Goal: Task Accomplishment & Management: Use online tool/utility

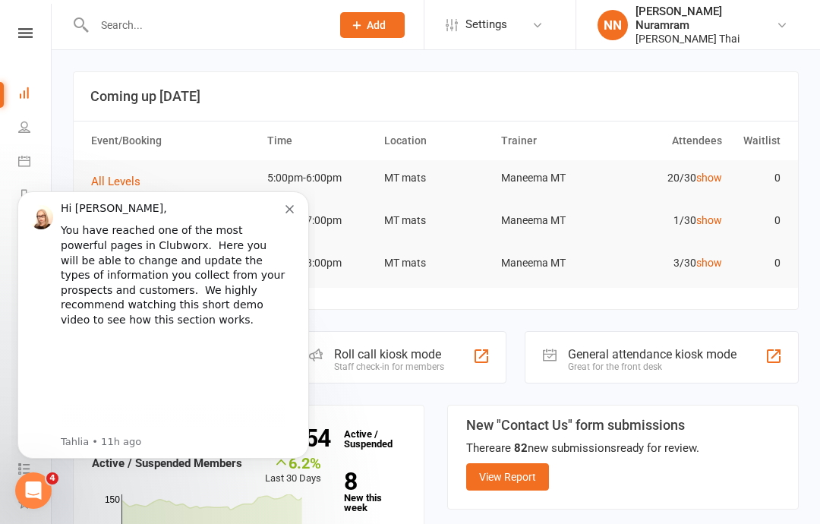
click at [292, 206] on icon "Dismiss notification" at bounding box center [290, 209] width 8 height 8
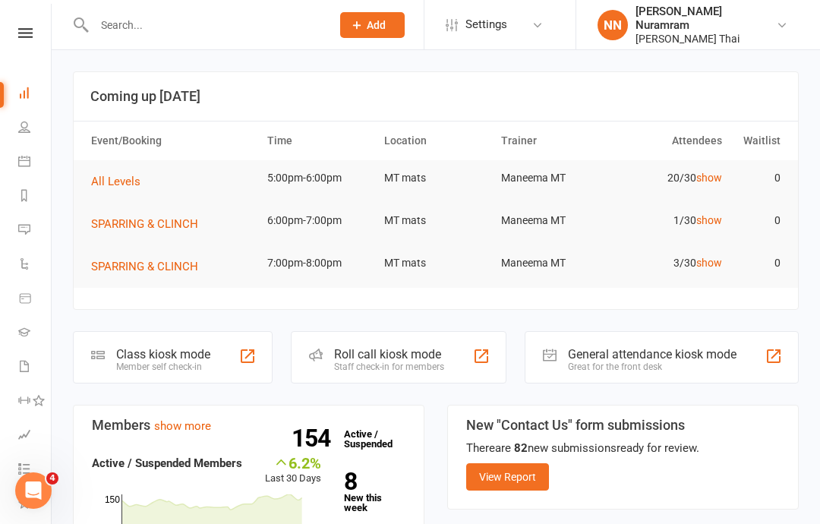
click at [182, 355] on div "Class kiosk mode" at bounding box center [163, 354] width 94 height 14
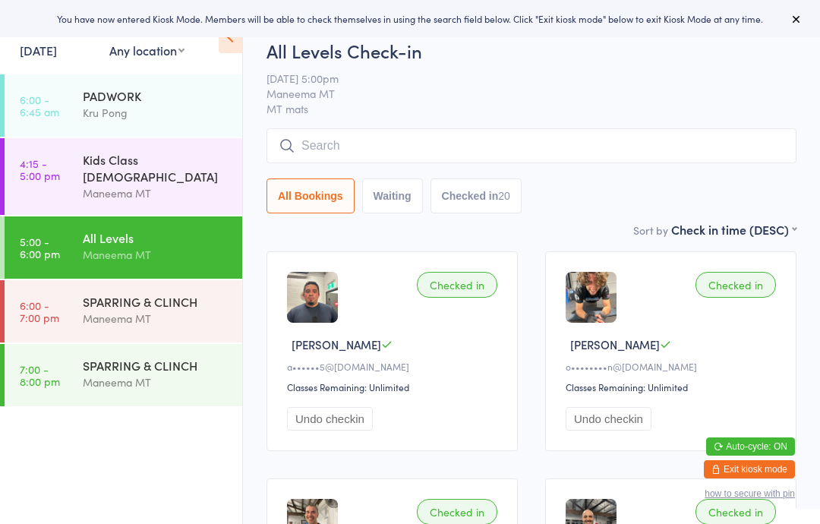
click at [197, 293] on div "SPARRING & CLINCH" at bounding box center [156, 301] width 147 height 17
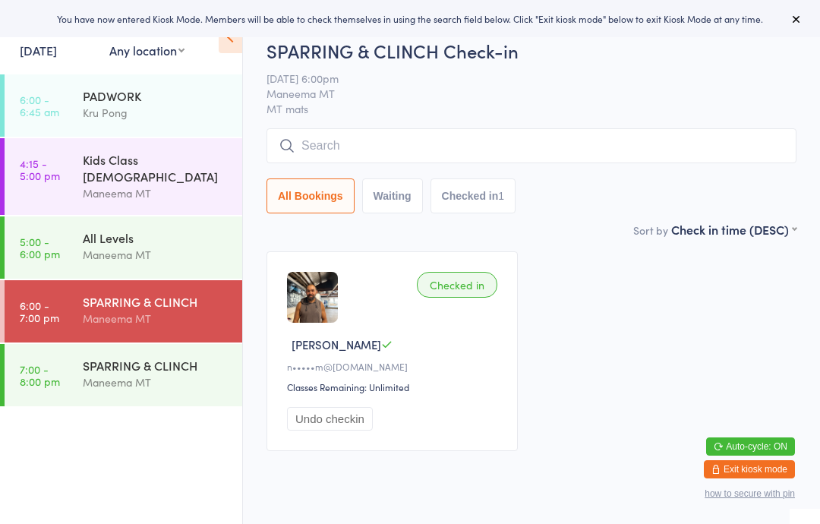
click at [197, 229] on div "All Levels" at bounding box center [156, 237] width 147 height 17
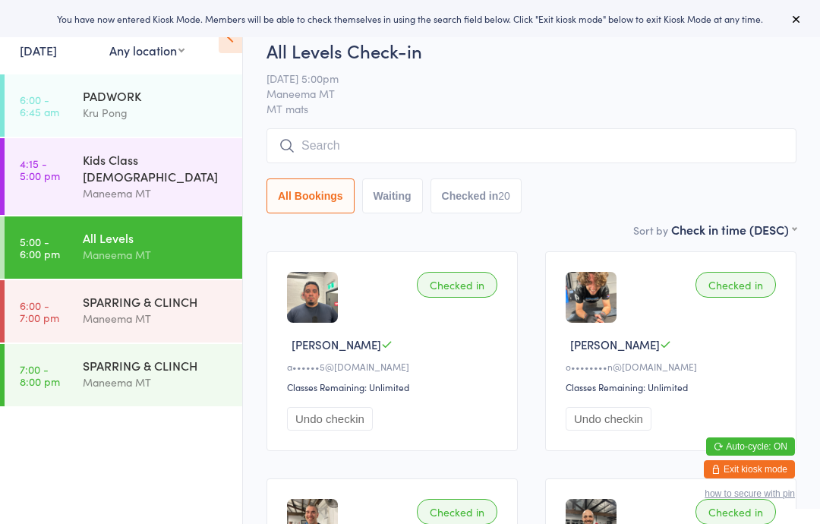
click at [175, 310] on div "Maneema MT" at bounding box center [156, 318] width 147 height 17
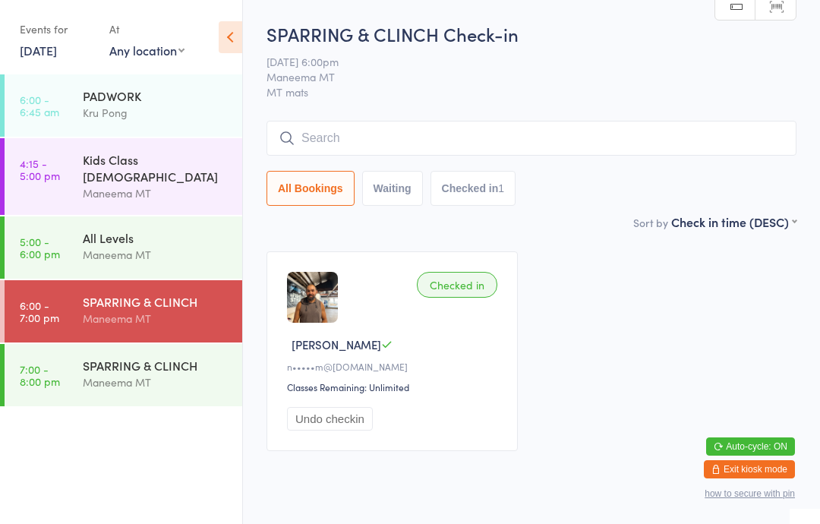
click at [709, 143] on input "search" at bounding box center [532, 138] width 530 height 35
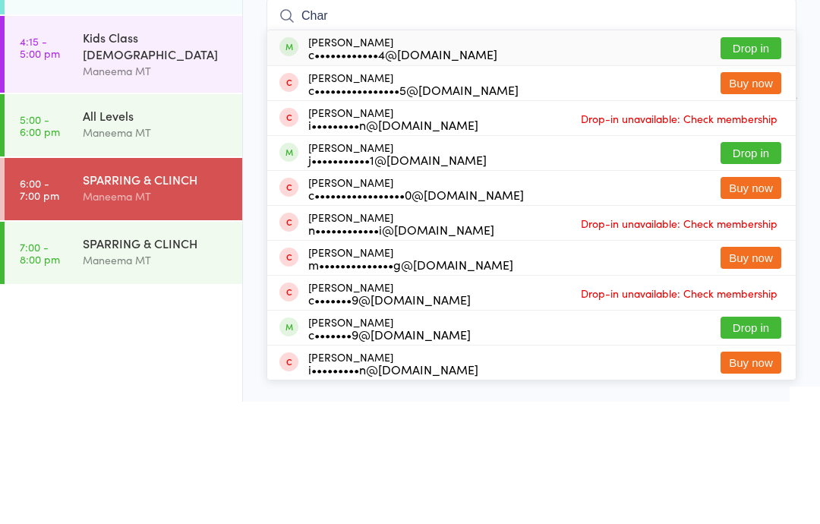
type input "Char"
click at [753, 159] on button "Drop in" at bounding box center [751, 170] width 61 height 22
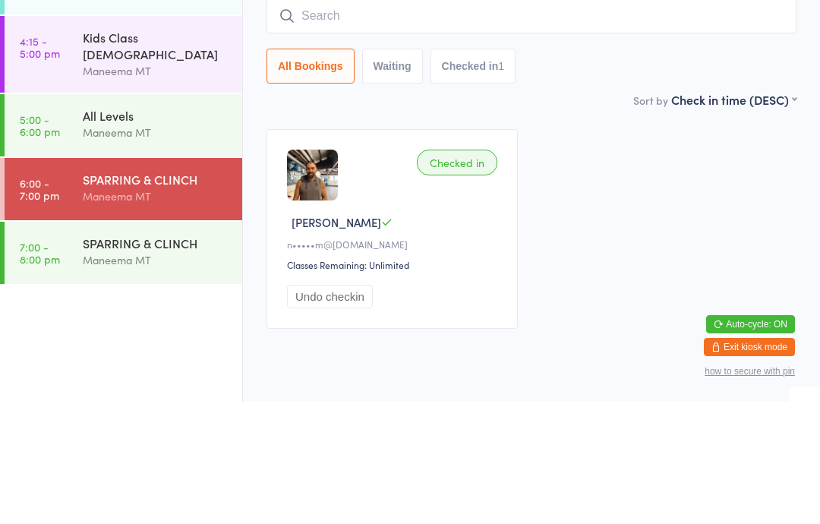
scroll to position [52, 0]
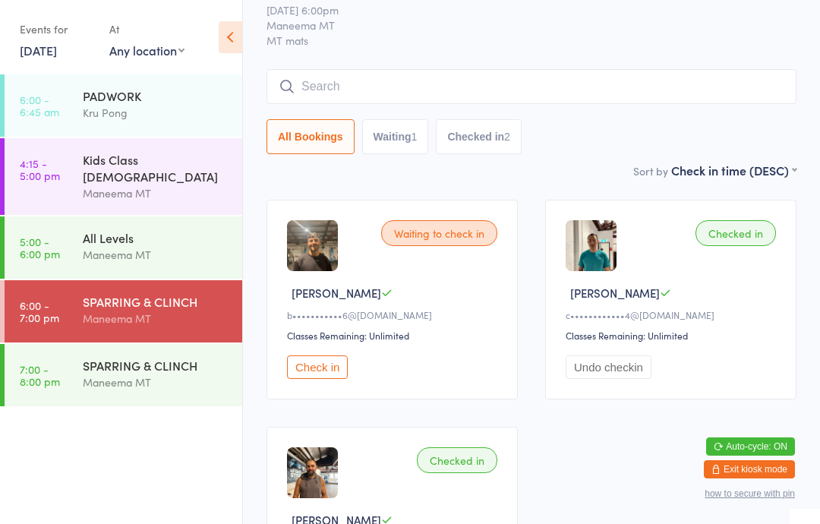
click at [504, 71] on input "search" at bounding box center [532, 86] width 530 height 35
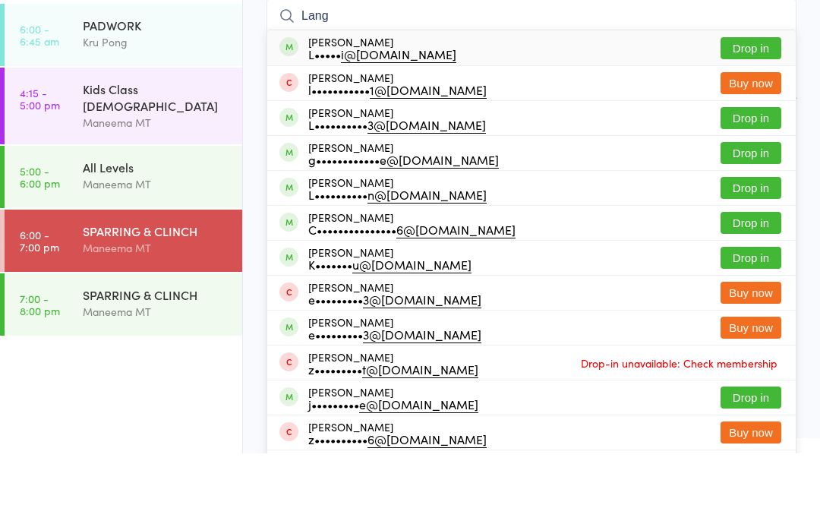
type input "Lang"
click at [755, 108] on button "Drop in" at bounding box center [751, 119] width 61 height 22
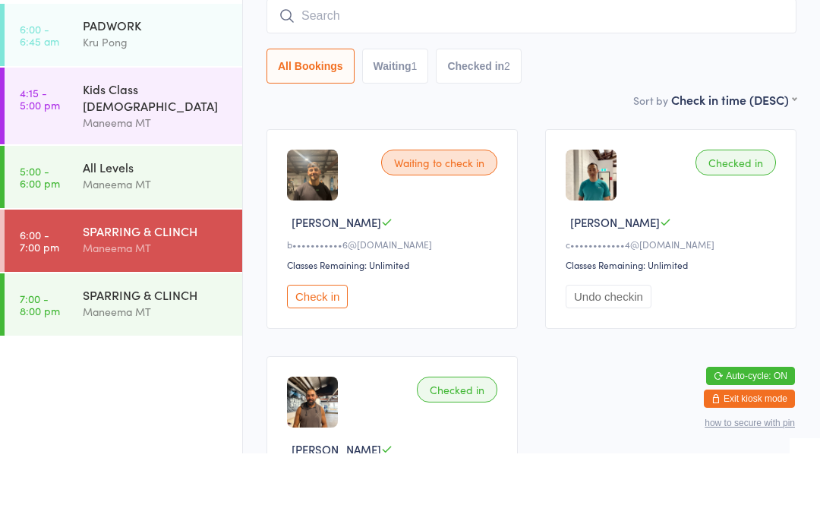
scroll to position [122, 0]
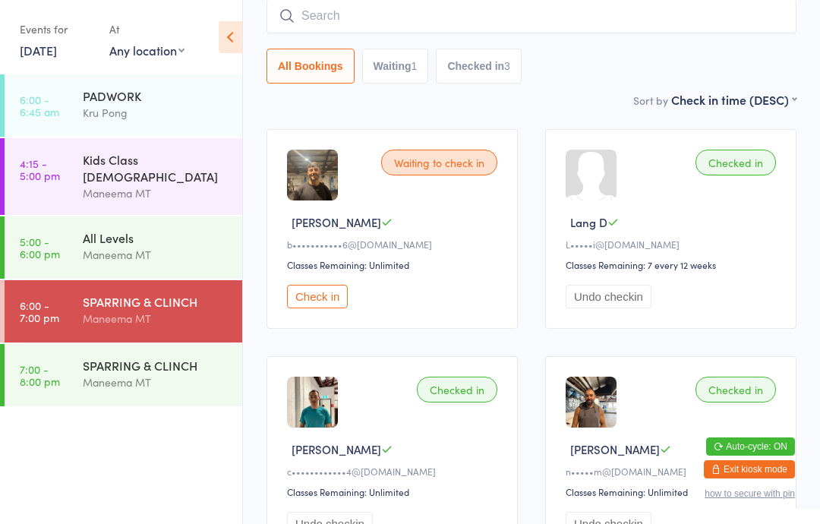
click at [510, 2] on input "search" at bounding box center [532, 15] width 530 height 35
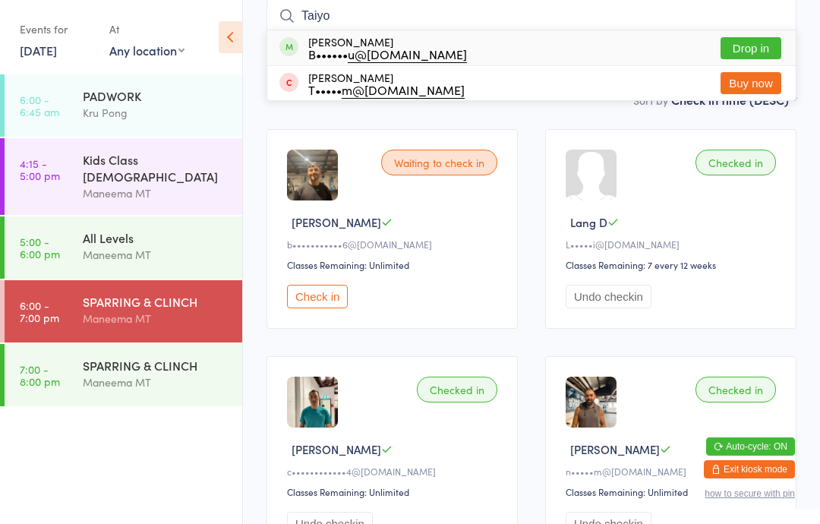
type input "Taiyo"
click at [754, 44] on button "Drop in" at bounding box center [751, 48] width 61 height 22
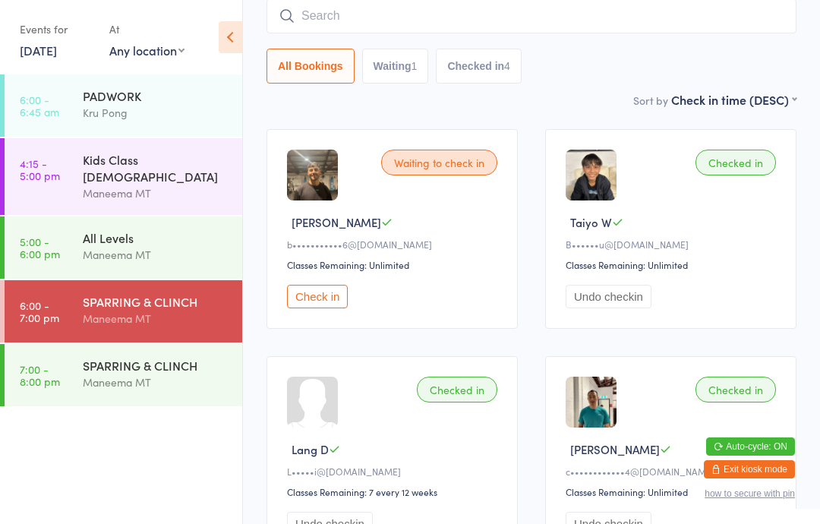
click at [499, 21] on input "search" at bounding box center [532, 15] width 530 height 35
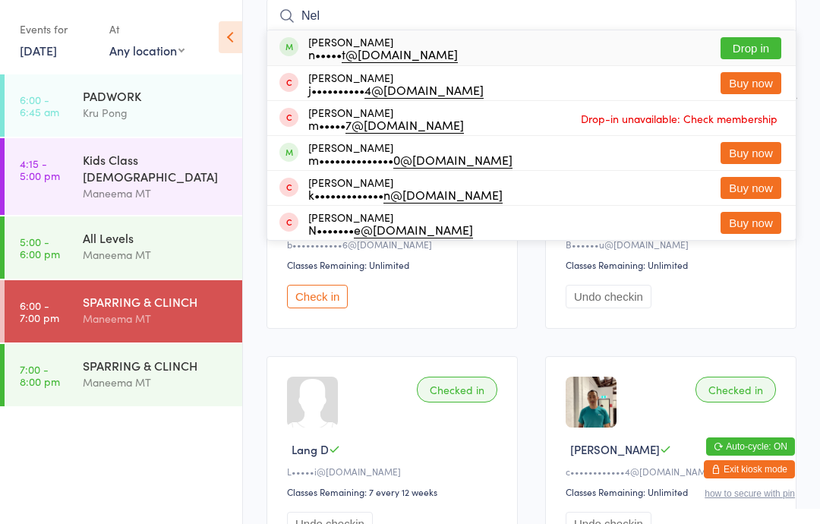
type input "Nel"
click at [772, 44] on button "Drop in" at bounding box center [751, 48] width 61 height 22
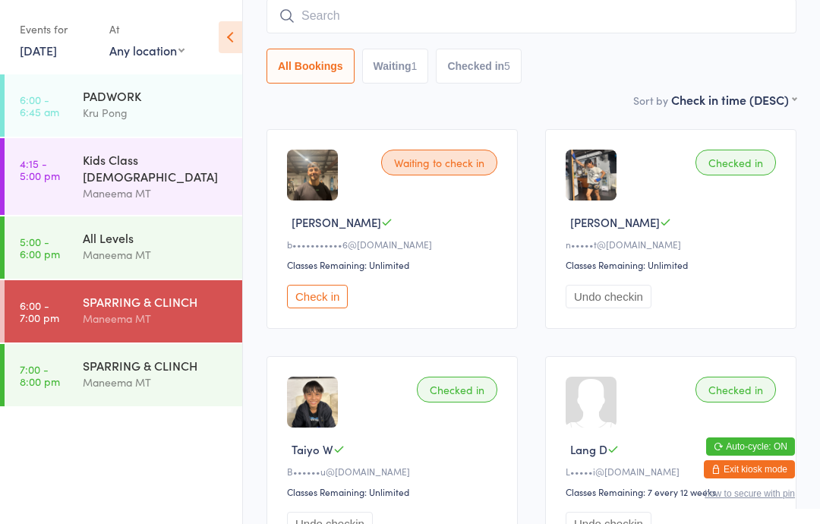
click at [341, 307] on button "Check in" at bounding box center [317, 297] width 61 height 24
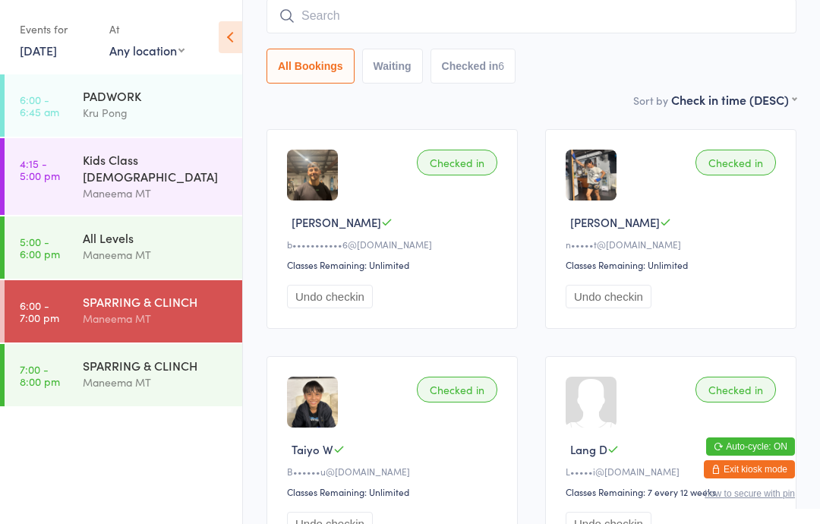
click at [432, 18] on input "search" at bounding box center [532, 15] width 530 height 35
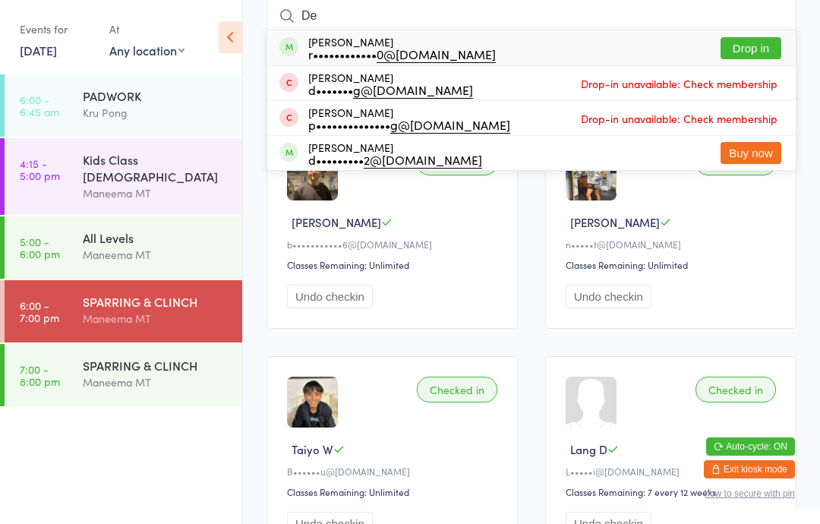
type input "De"
click at [389, 156] on div "d••••••••• 2@[DOMAIN_NAME]" at bounding box center [395, 159] width 174 height 12
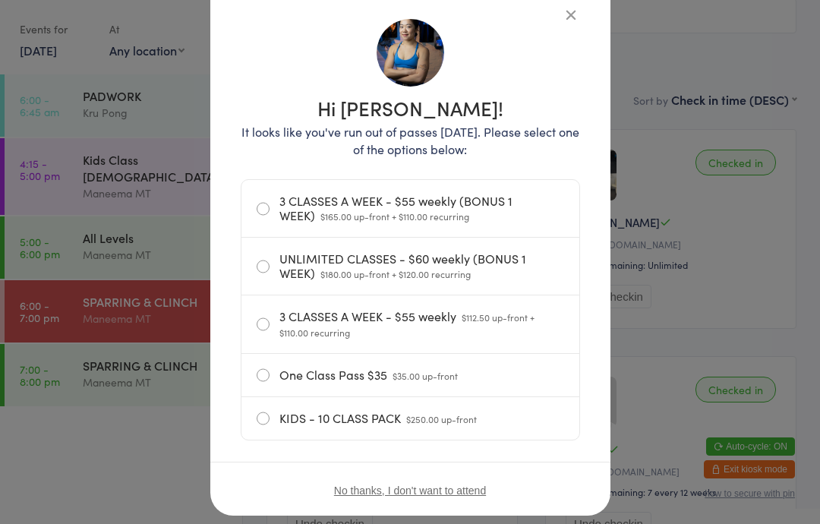
scroll to position [99, 0]
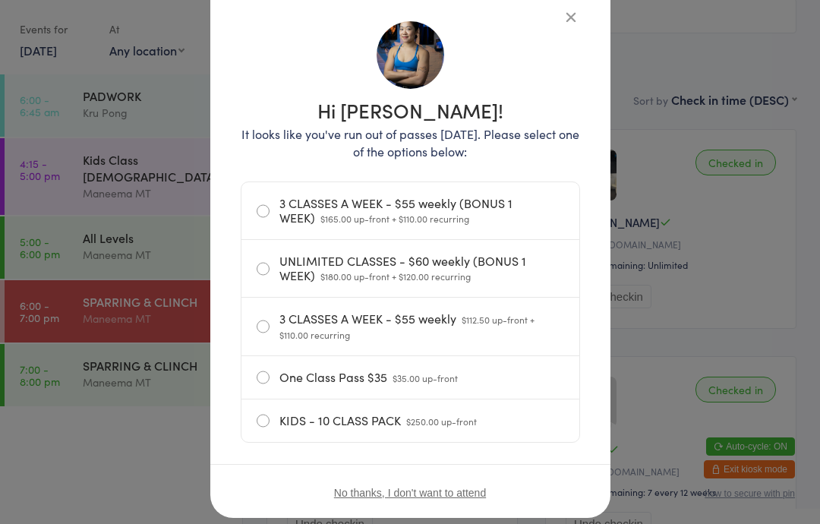
click at [472, 499] on button "No thanks, I don't want to attend" at bounding box center [410, 493] width 152 height 12
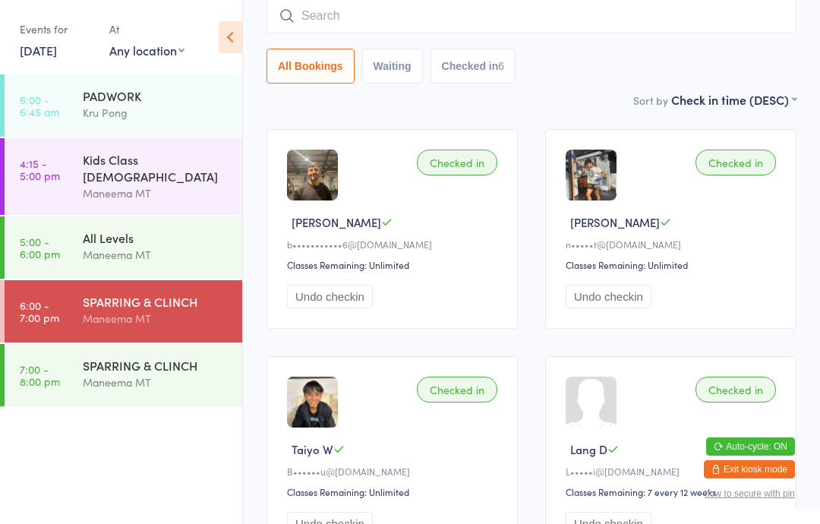
scroll to position [106, 0]
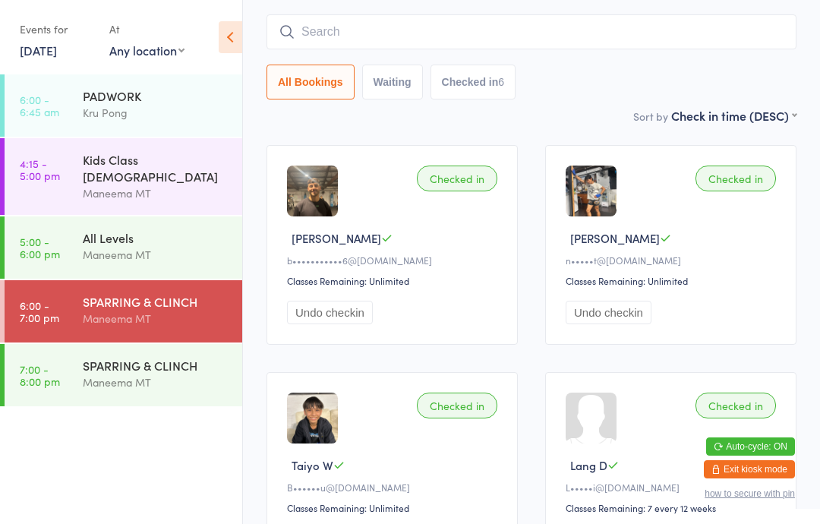
click at [140, 357] on div "SPARRING & CLINCH" at bounding box center [156, 365] width 147 height 17
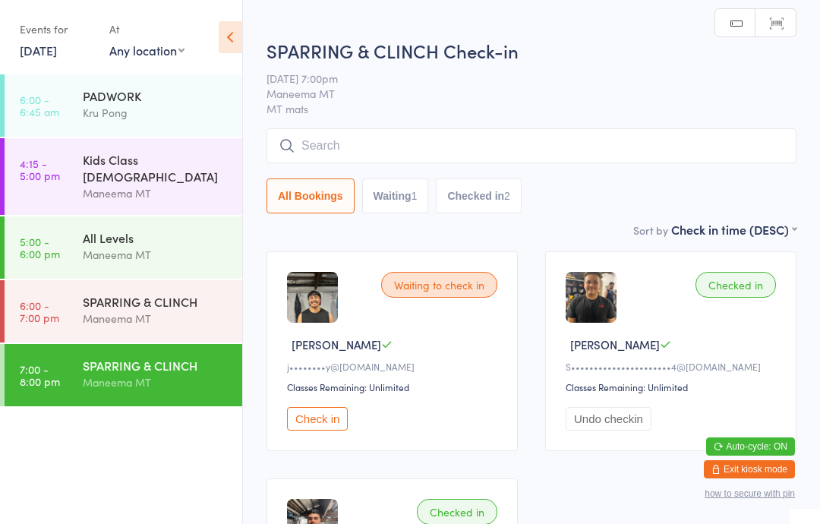
click at [160, 293] on div "SPARRING & CLINCH" at bounding box center [156, 301] width 147 height 17
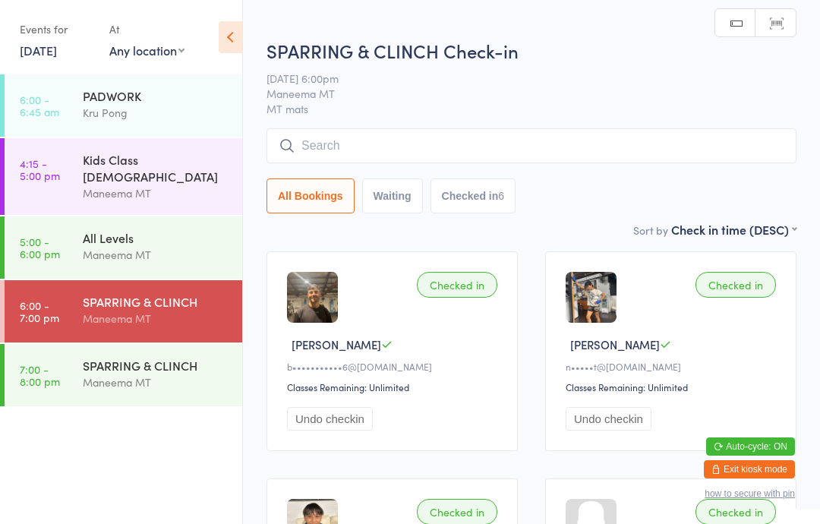
click at [456, 141] on input "search" at bounding box center [532, 145] width 530 height 35
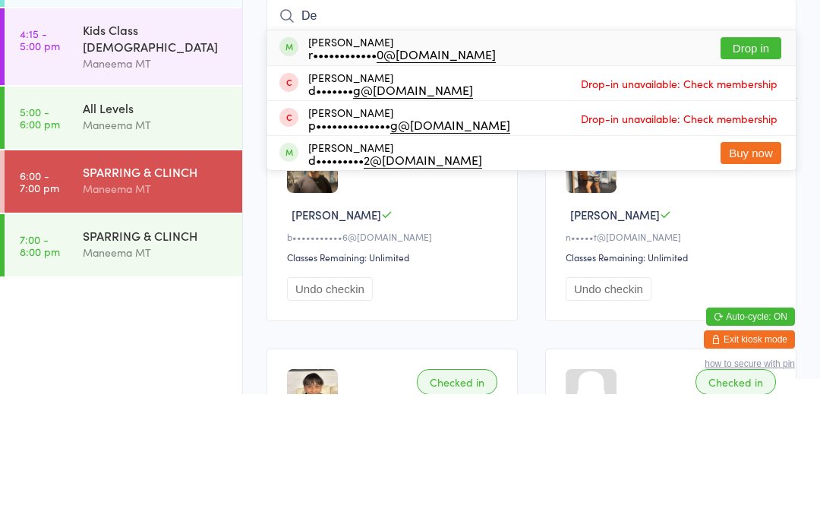
type input "De"
click at [391, 271] on div "[PERSON_NAME] d••••••••• 2@[DOMAIN_NAME]" at bounding box center [395, 283] width 174 height 24
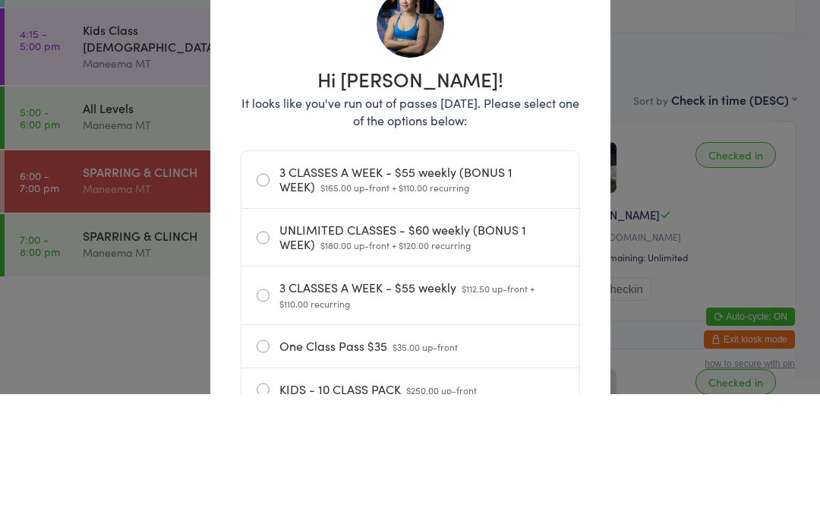
scroll to position [130, 0]
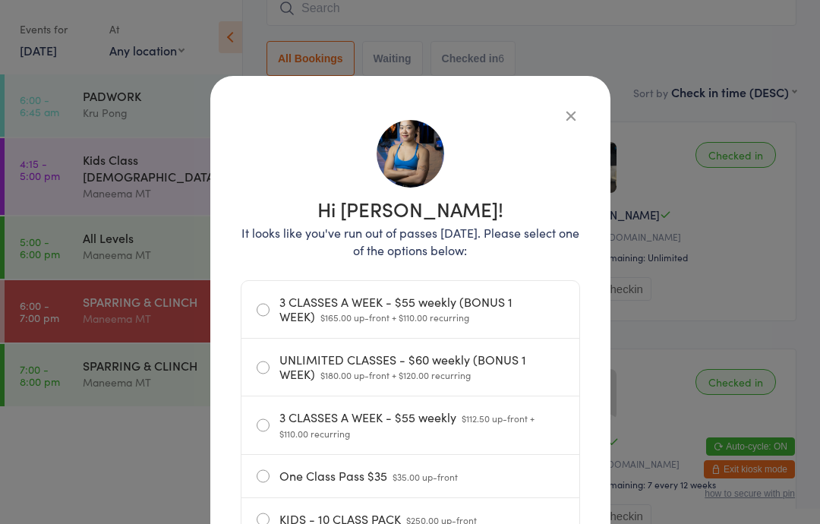
click at [551, 100] on div "Hi [PERSON_NAME]! It looks like you've run out of passes [DATE]. Please select …" at bounding box center [410, 346] width 400 height 541
click at [565, 107] on icon "button" at bounding box center [571, 115] width 17 height 17
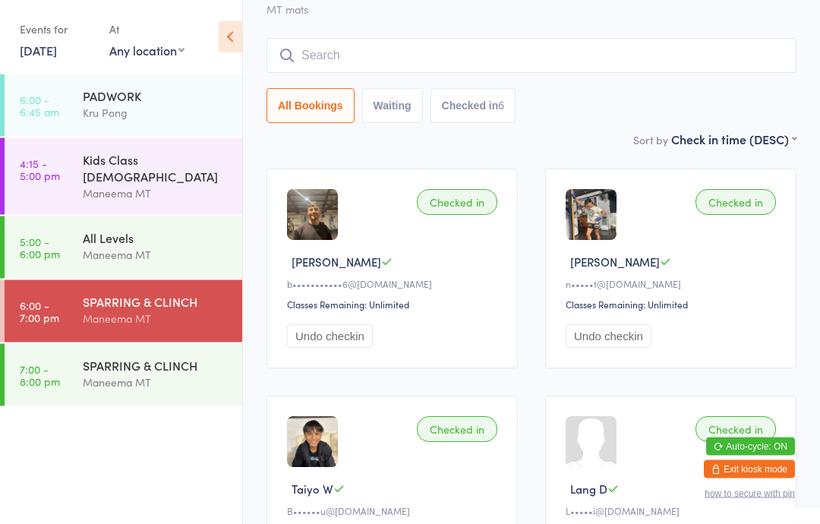
scroll to position [82, 0]
click at [343, 49] on input "search" at bounding box center [532, 56] width 530 height 35
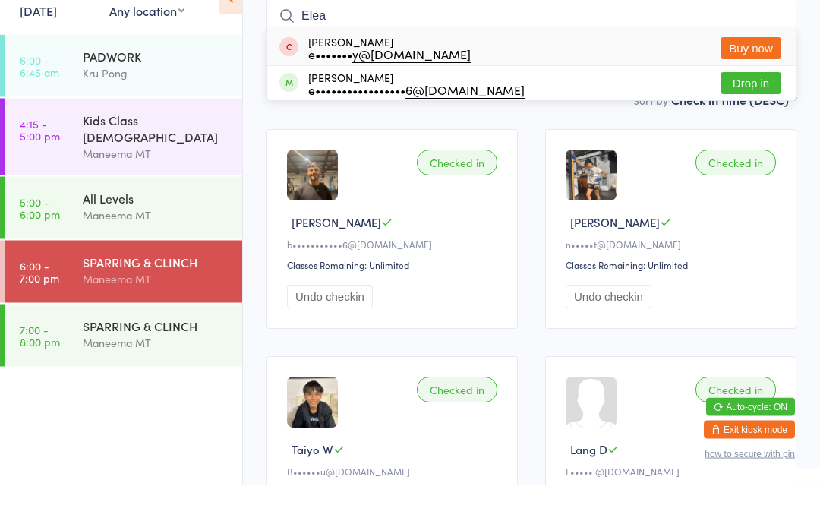
type input "Elea"
click at [764, 112] on button "Drop in" at bounding box center [751, 123] width 61 height 22
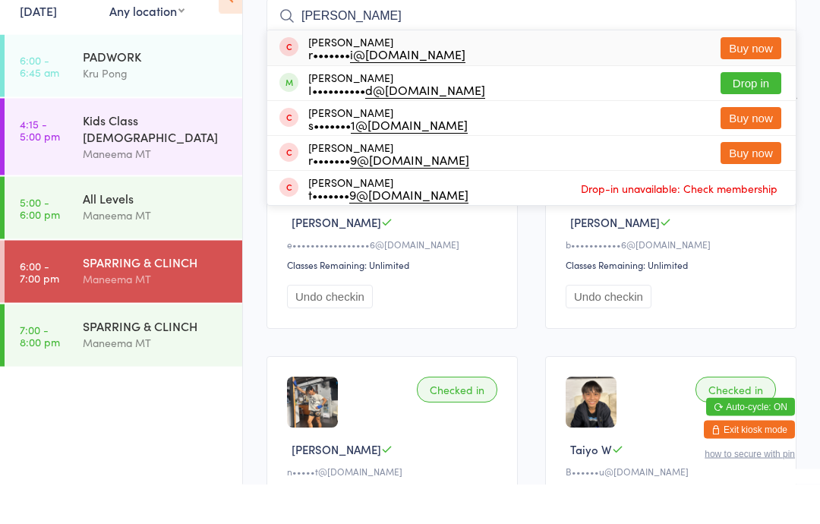
type input "[PERSON_NAME]"
click at [756, 112] on button "Drop in" at bounding box center [751, 123] width 61 height 22
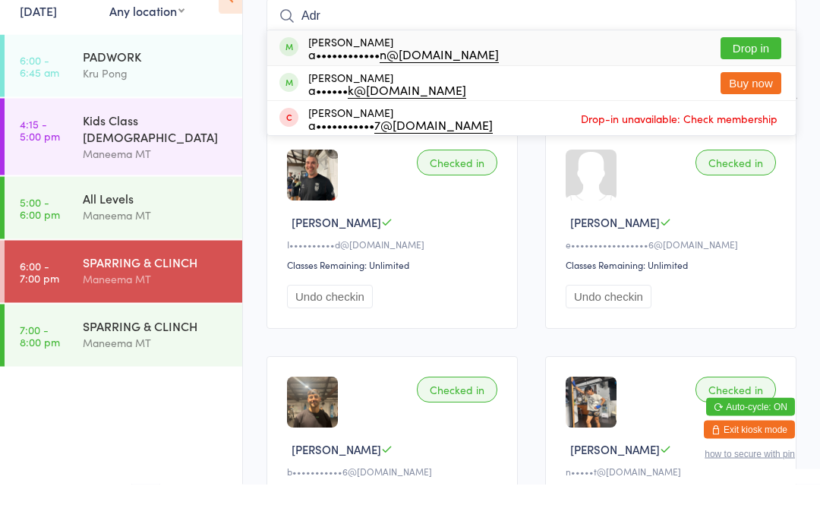
type input "Adr"
click at [744, 77] on button "Drop in" at bounding box center [751, 88] width 61 height 22
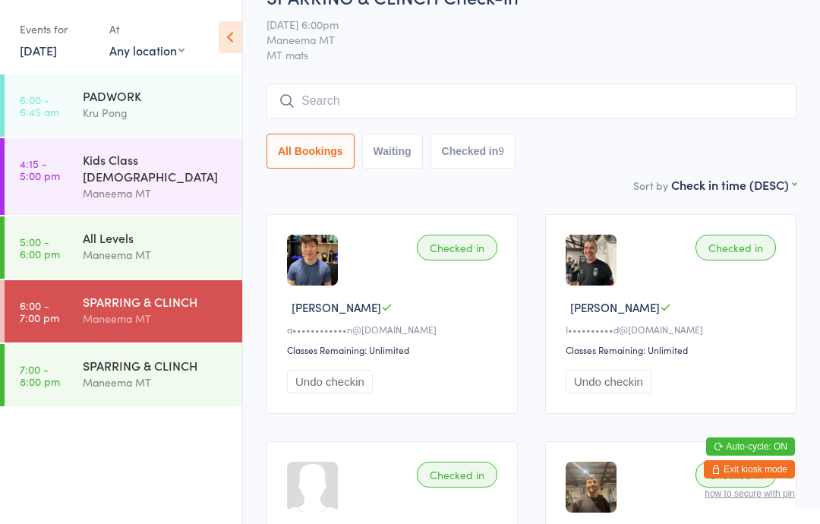
scroll to position [36, 0]
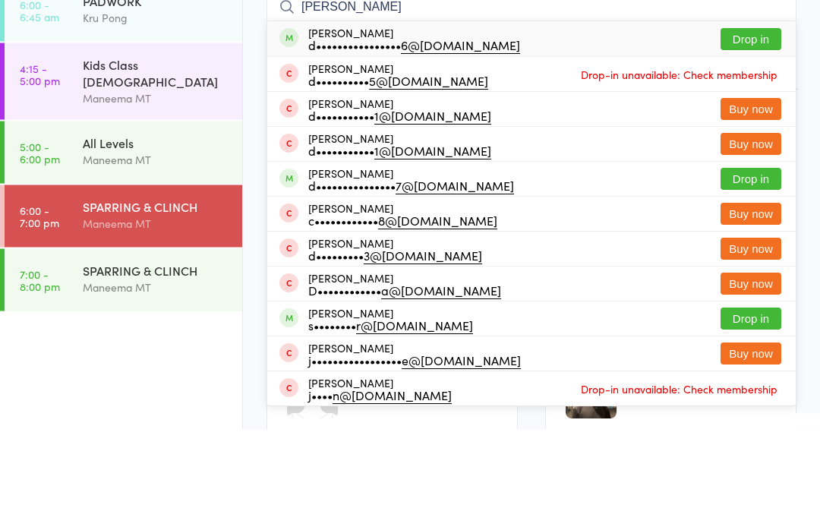
type input "[PERSON_NAME]"
click at [730, 124] on button "Drop in" at bounding box center [751, 135] width 61 height 22
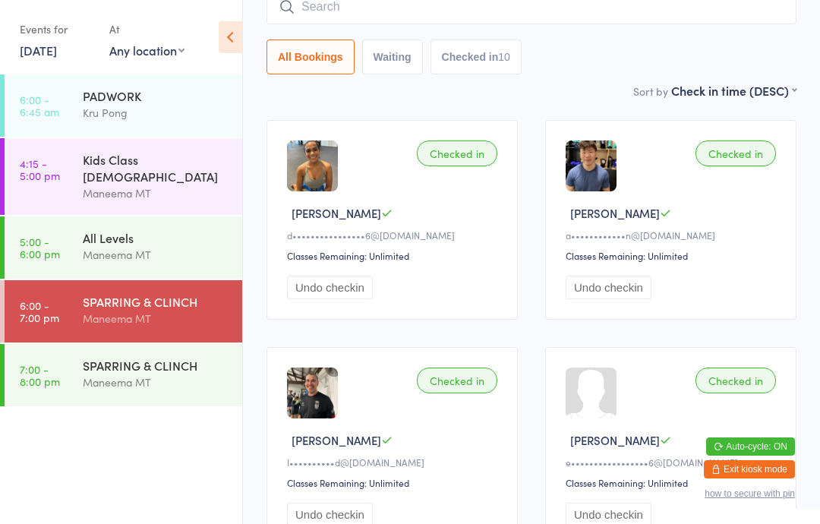
click at [406, 4] on input "search" at bounding box center [532, 6] width 530 height 35
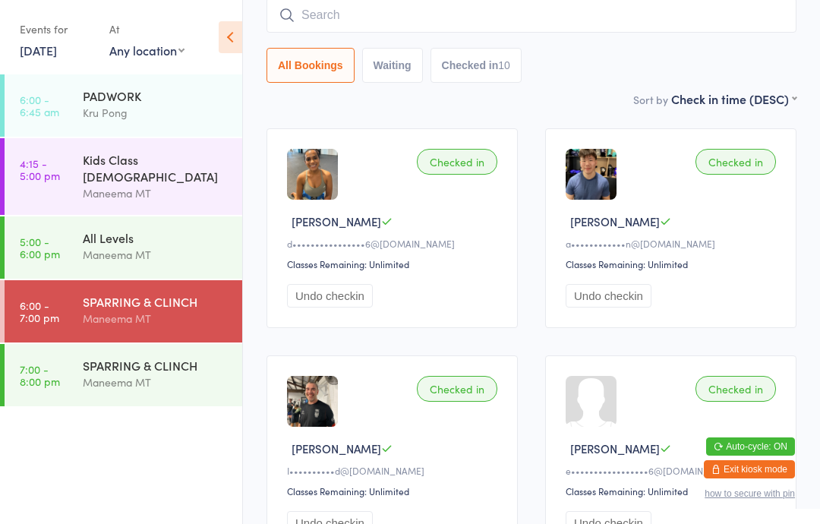
scroll to position [122, 0]
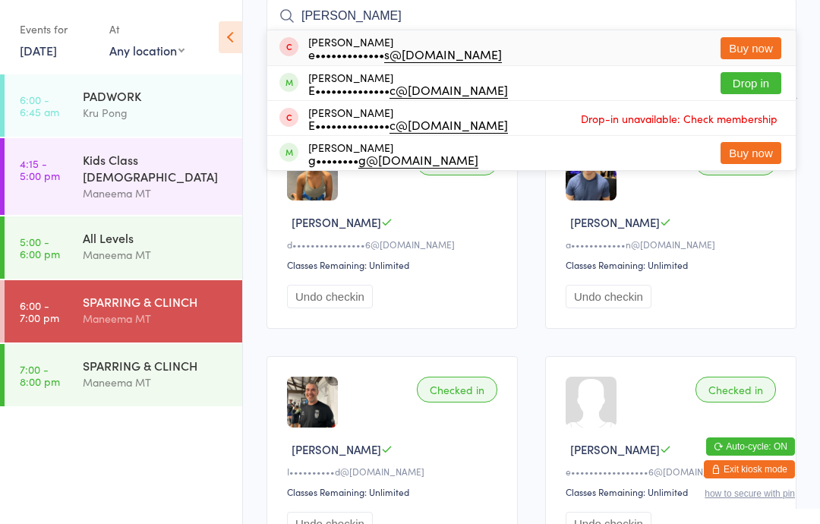
type input "[PERSON_NAME]"
click at [745, 81] on button "Drop in" at bounding box center [751, 83] width 61 height 22
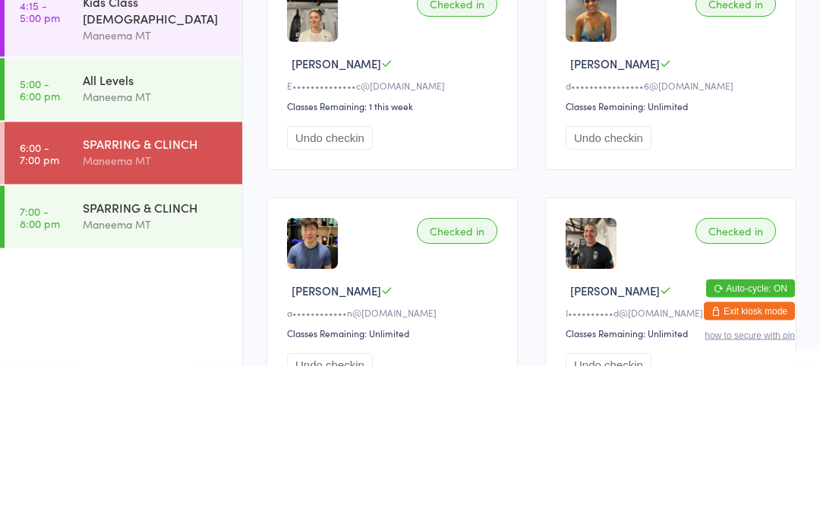
scroll to position [25, 0]
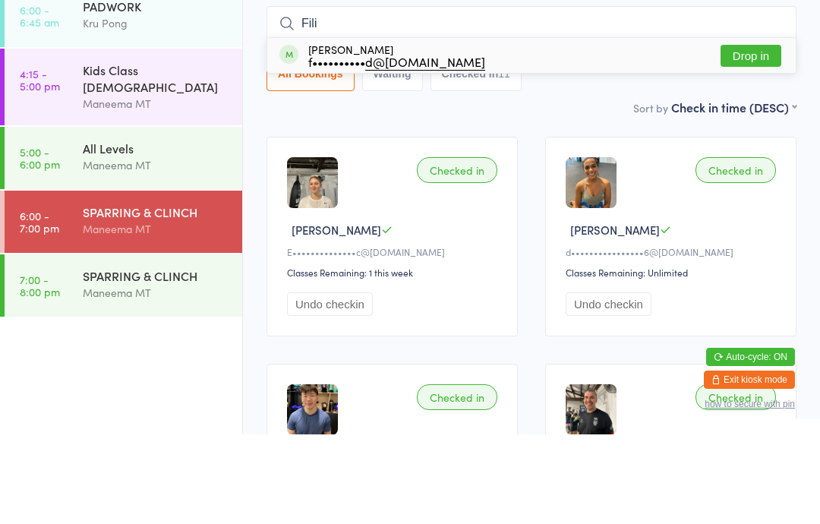
type input "Fili"
click at [769, 134] on button "Drop in" at bounding box center [751, 145] width 61 height 22
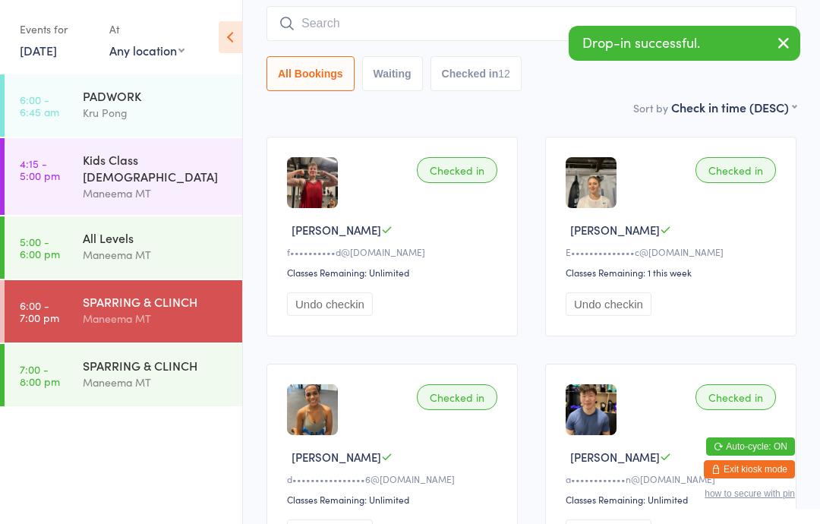
click at [216, 374] on div "Maneema MT" at bounding box center [156, 382] width 147 height 17
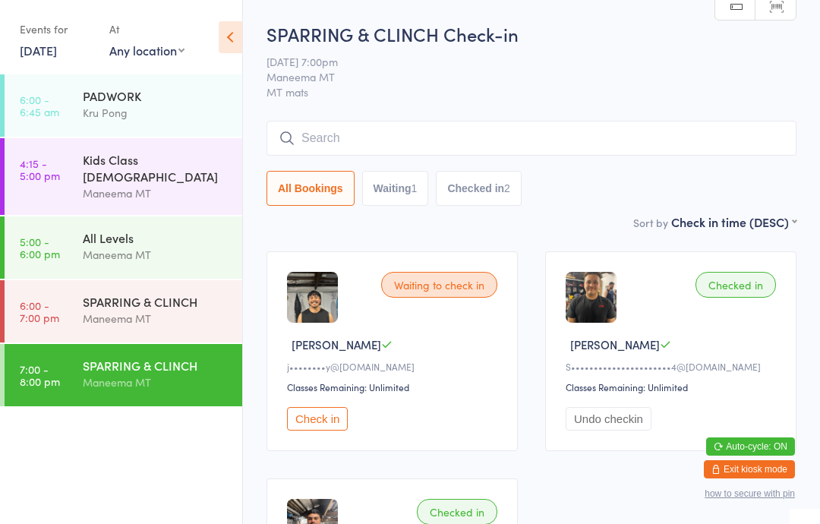
click at [336, 135] on input "search" at bounding box center [532, 138] width 530 height 35
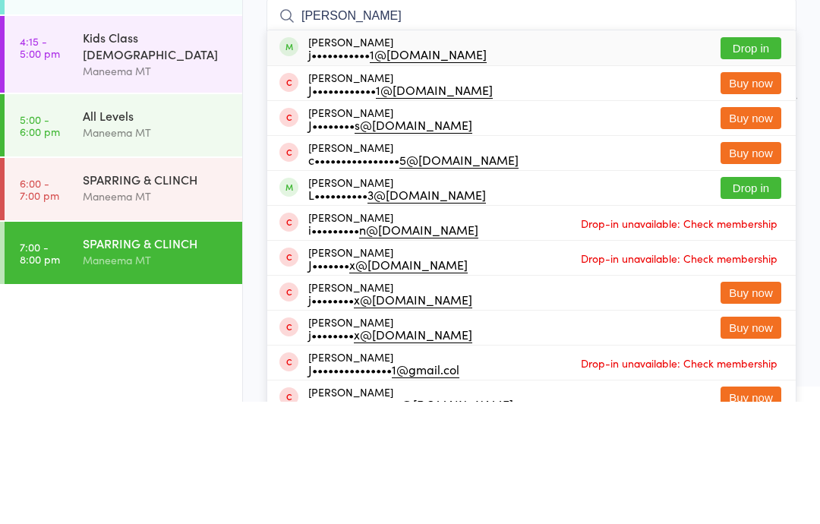
type input "[PERSON_NAME]"
click at [753, 159] on button "Drop in" at bounding box center [751, 170] width 61 height 22
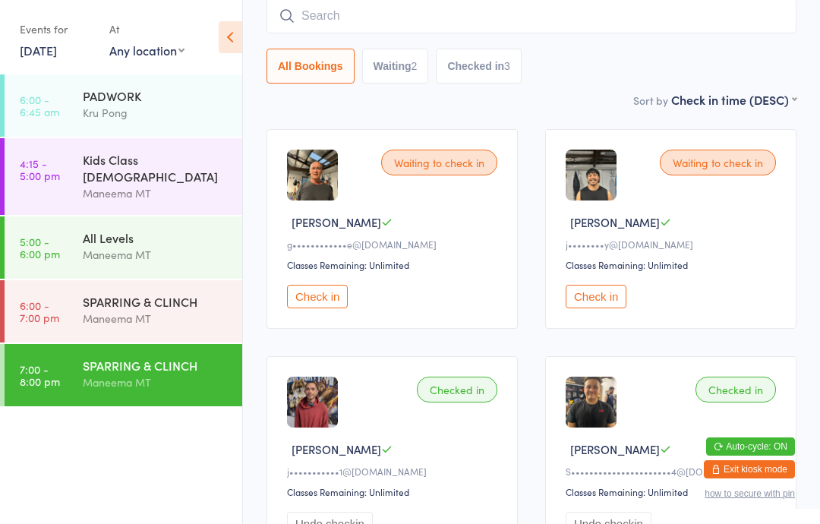
click at [151, 357] on div "SPARRING & CLINCH" at bounding box center [156, 365] width 147 height 17
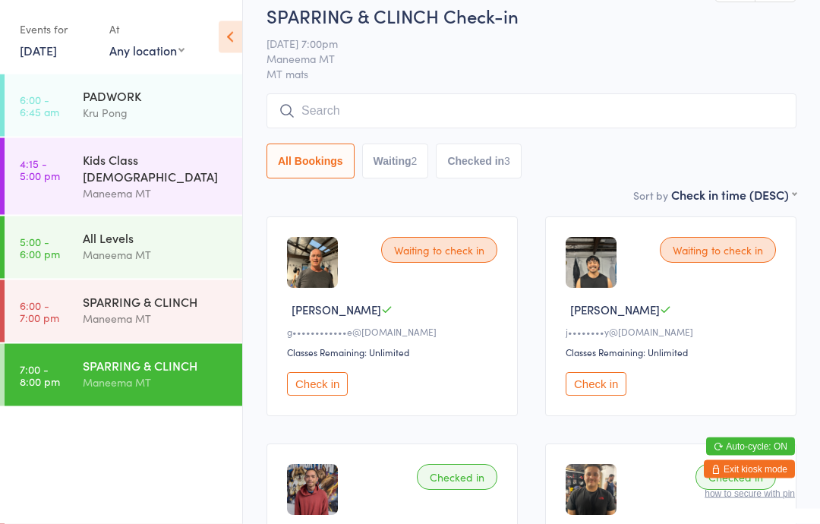
scroll to position [28, 0]
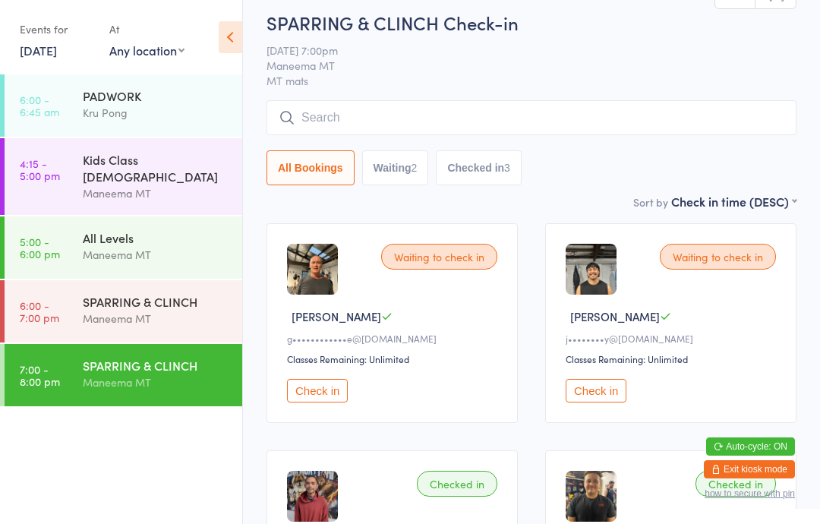
click at [636, 118] on input "search" at bounding box center [532, 117] width 530 height 35
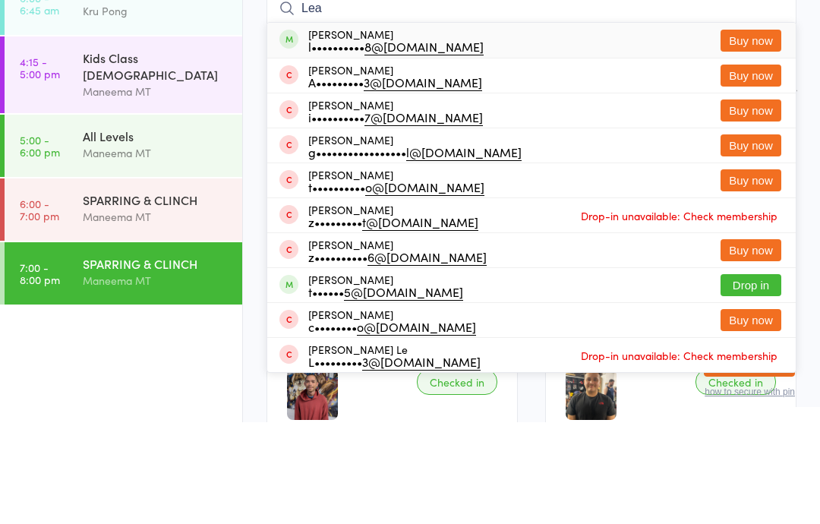
type input "Lea"
click at [769, 131] on button "Buy now" at bounding box center [751, 142] width 61 height 22
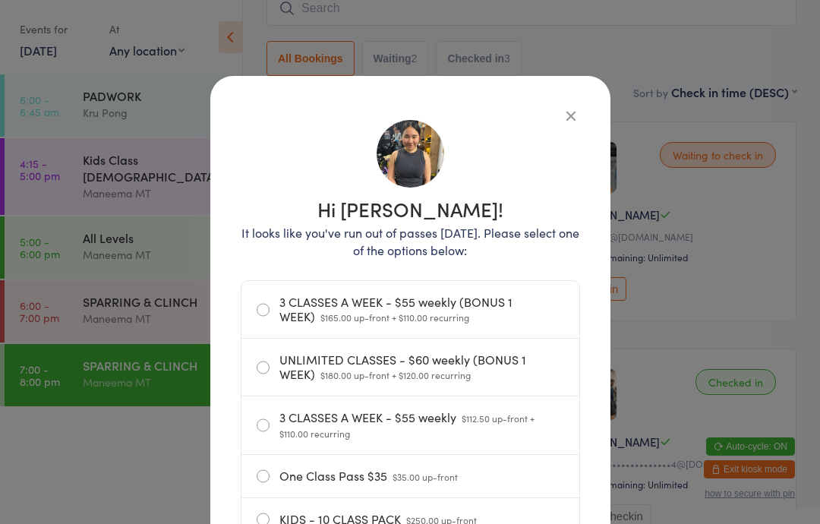
click at [570, 100] on div "Hi [PERSON_NAME]! It looks like you've run out of passes [DATE]. Please select …" at bounding box center [410, 346] width 400 height 541
click at [564, 114] on icon "button" at bounding box center [571, 115] width 17 height 17
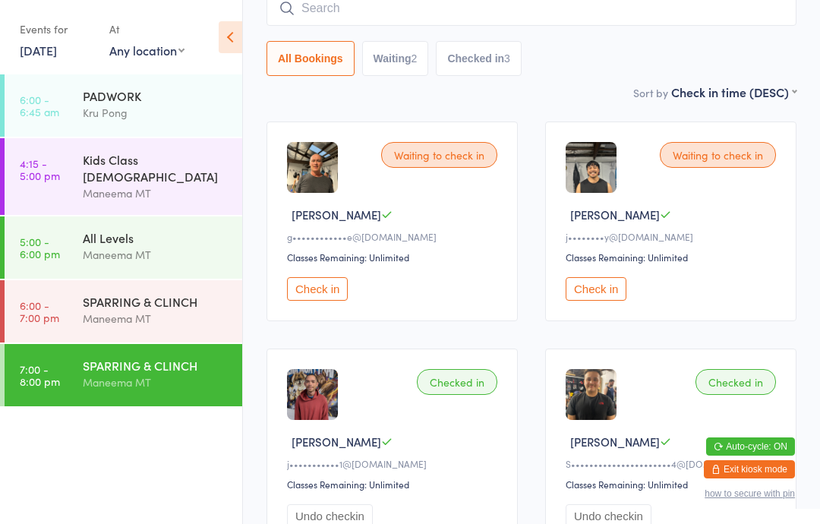
click at [569, 124] on div "Waiting to check in [PERSON_NAME] L g•••••••••••• e@[DOMAIN_NAME] Classes Remai…" at bounding box center [531, 448] width 557 height 681
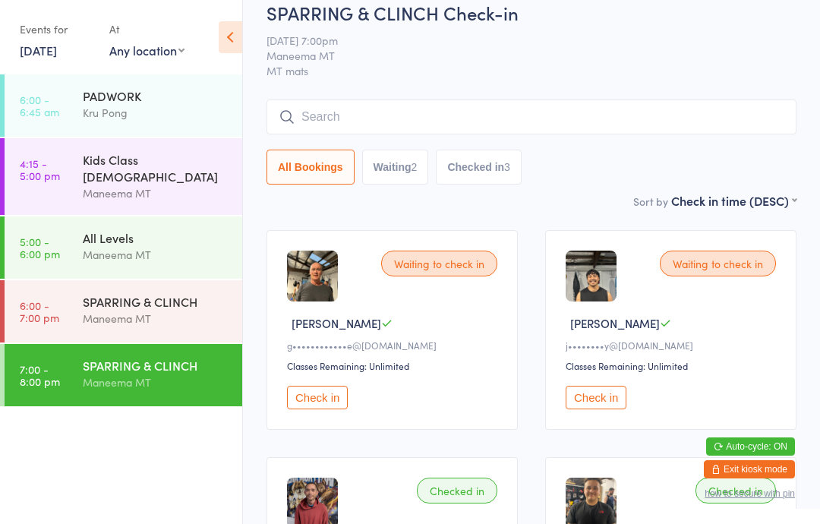
scroll to position [0, 0]
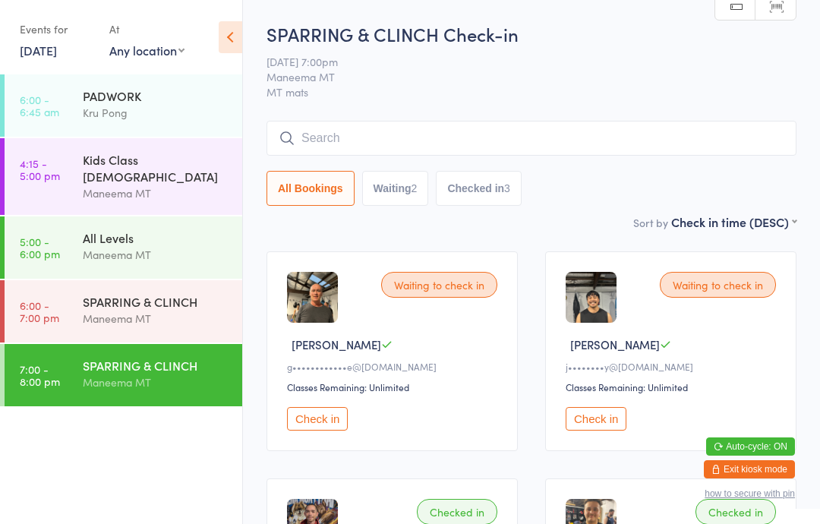
click at [135, 280] on div "SPARRING & [PERSON_NAME] MT" at bounding box center [162, 310] width 159 height 60
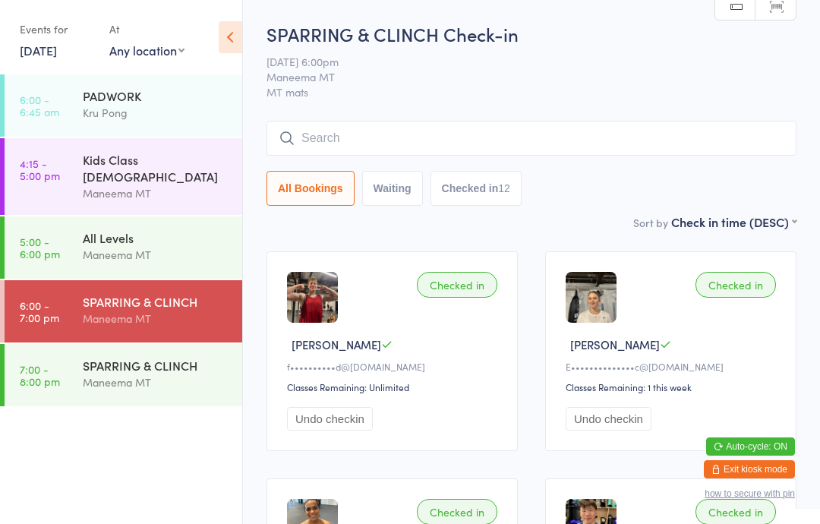
click at [642, 135] on input "search" at bounding box center [532, 138] width 530 height 35
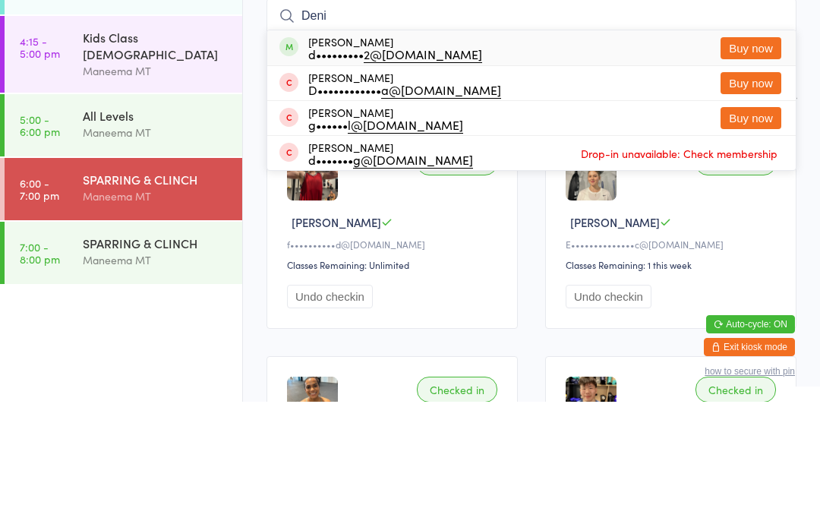
type input "Deni"
click at [750, 159] on button "Buy now" at bounding box center [751, 170] width 61 height 22
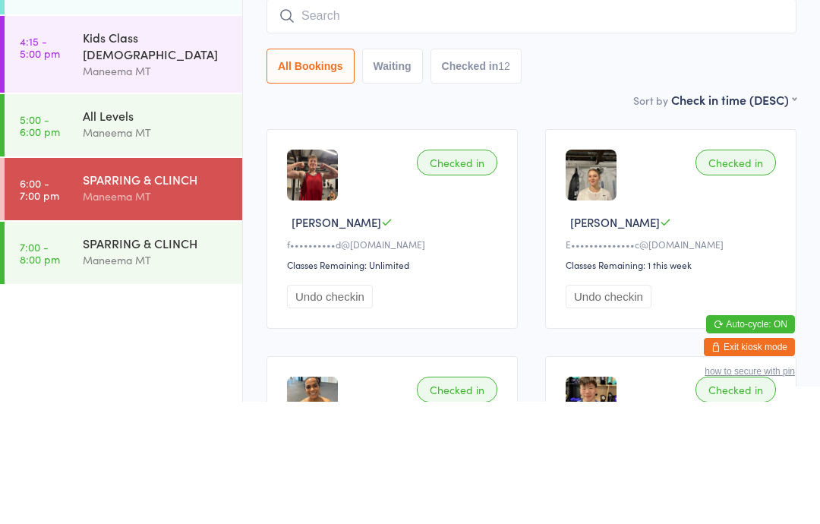
scroll to position [122, 0]
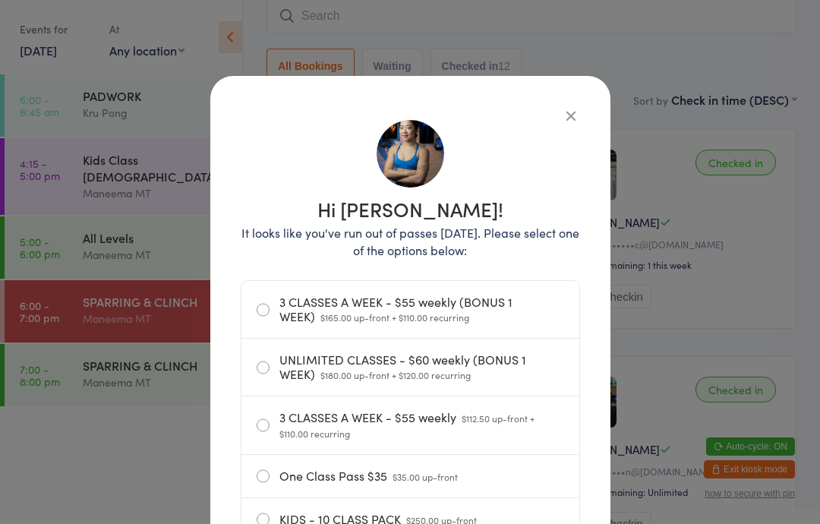
click at [576, 103] on div "Hi [PERSON_NAME]! It looks like you've run out of passes [DATE]. Please select …" at bounding box center [410, 346] width 400 height 541
click at [582, 106] on div "Hi [PERSON_NAME]! It looks like you've run out of passes [DATE]. Please select …" at bounding box center [410, 346] width 400 height 541
click at [570, 107] on icon "button" at bounding box center [571, 115] width 17 height 17
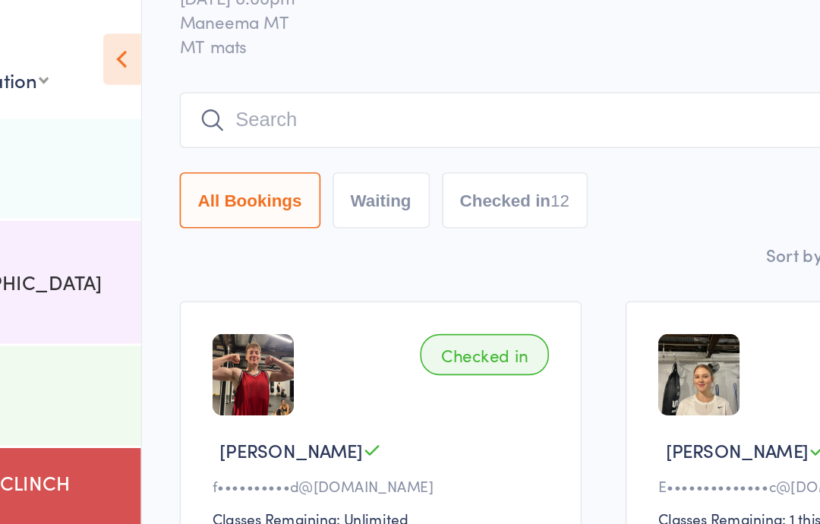
click at [371, 52] on div "SPARRING & CLINCH Check-in [DATE] 6:00pm Maneema MT MT mats Manual search Scann…" at bounding box center [532, 54] width 530 height 192
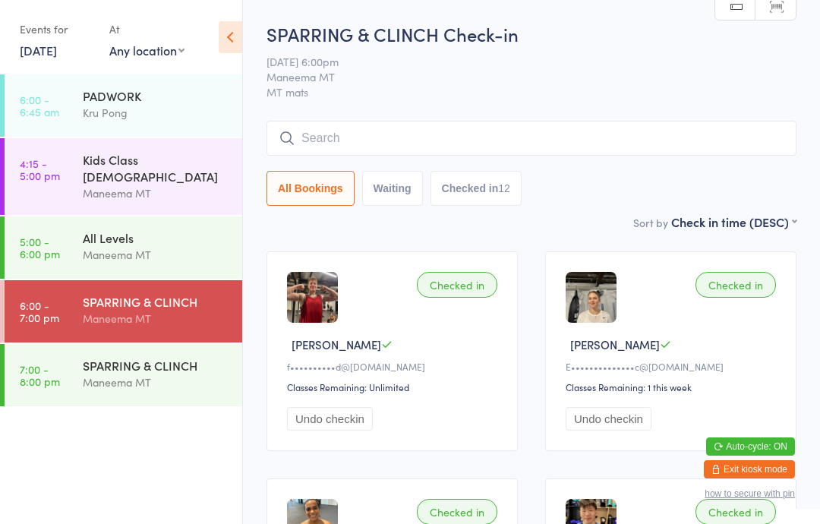
click at [516, 134] on input "search" at bounding box center [532, 138] width 530 height 35
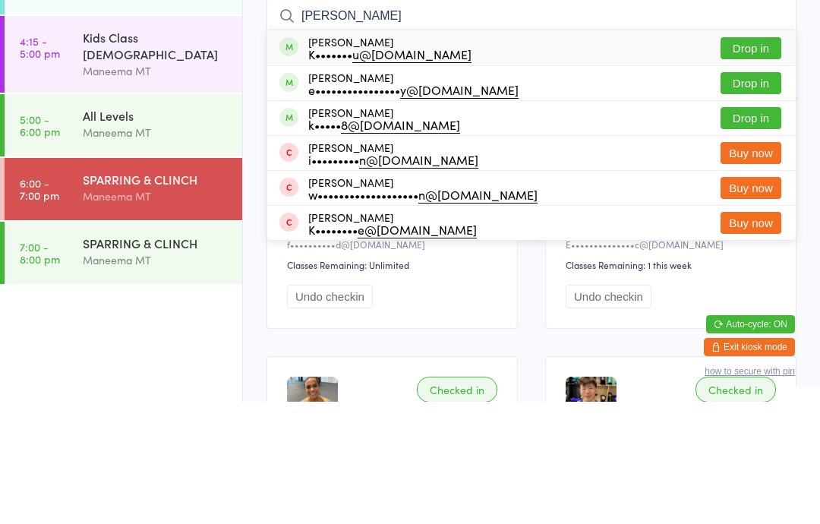
type input "[PERSON_NAME]"
click at [762, 159] on button "Drop in" at bounding box center [751, 170] width 61 height 22
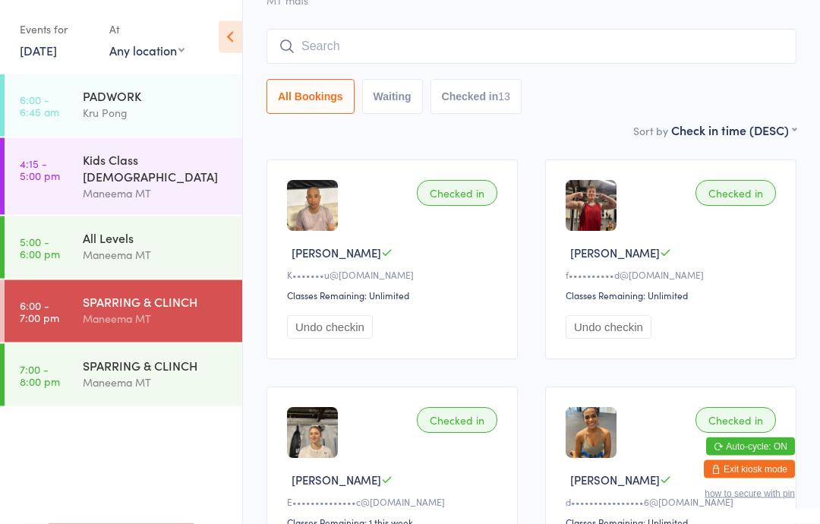
scroll to position [92, 0]
click at [518, 38] on input "search" at bounding box center [532, 46] width 530 height 35
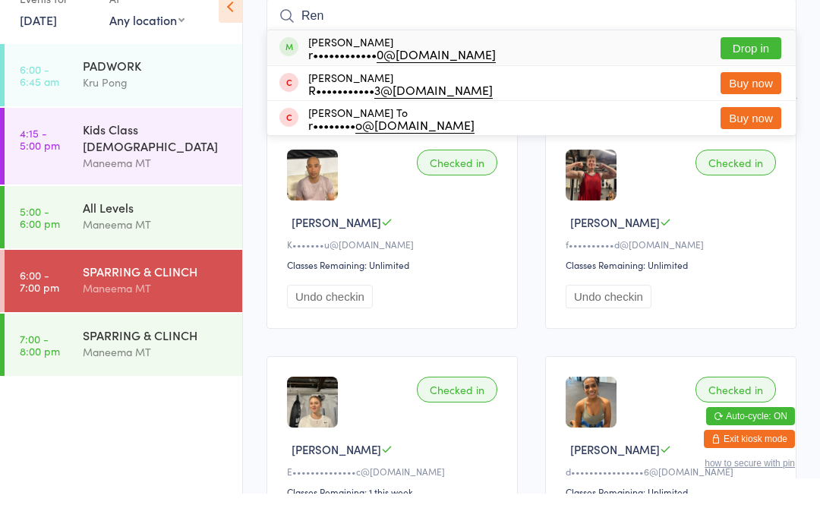
type input "Ren"
click at [750, 68] on button "Drop in" at bounding box center [751, 79] width 61 height 22
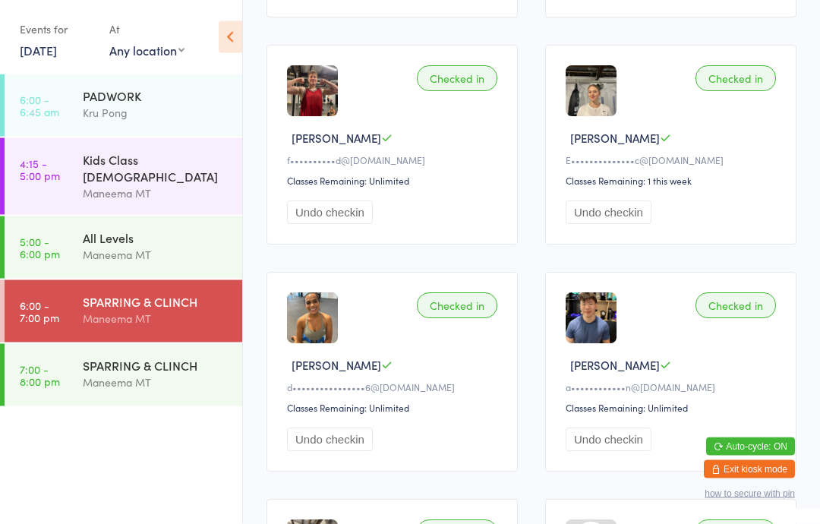
scroll to position [434, 0]
click at [617, 224] on button "Undo checkin" at bounding box center [609, 212] width 86 height 24
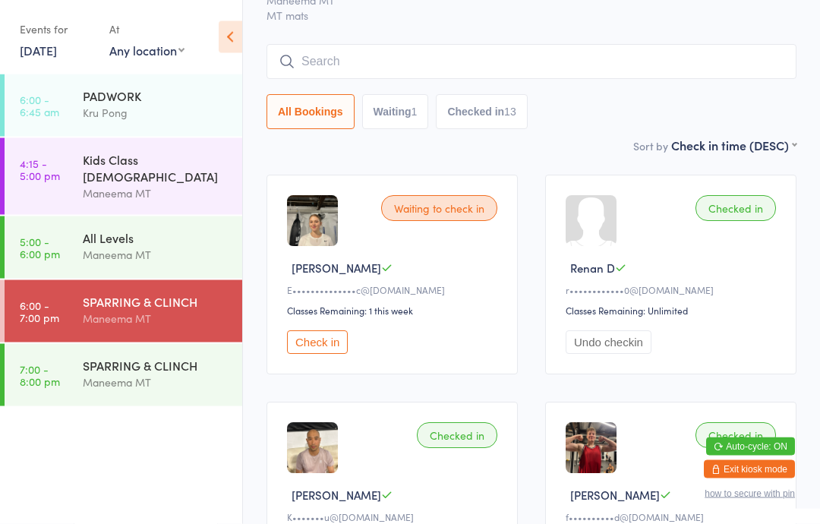
scroll to position [0, 0]
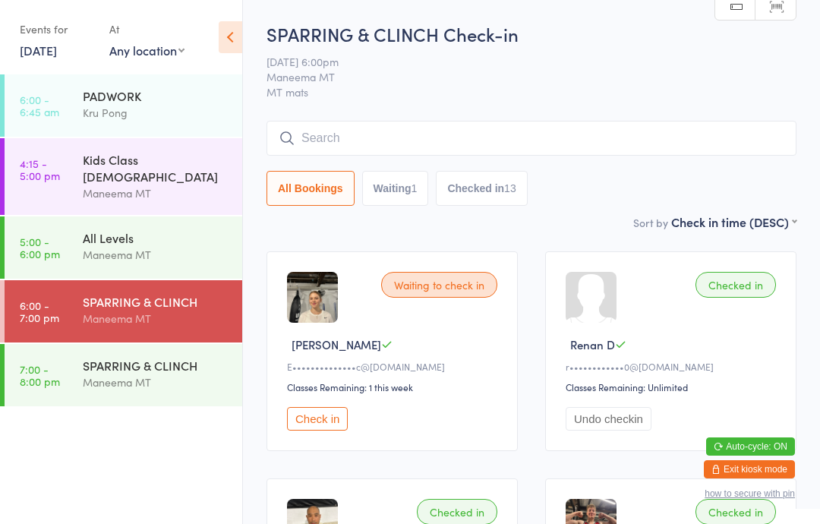
click at [517, 141] on input "search" at bounding box center [532, 138] width 530 height 35
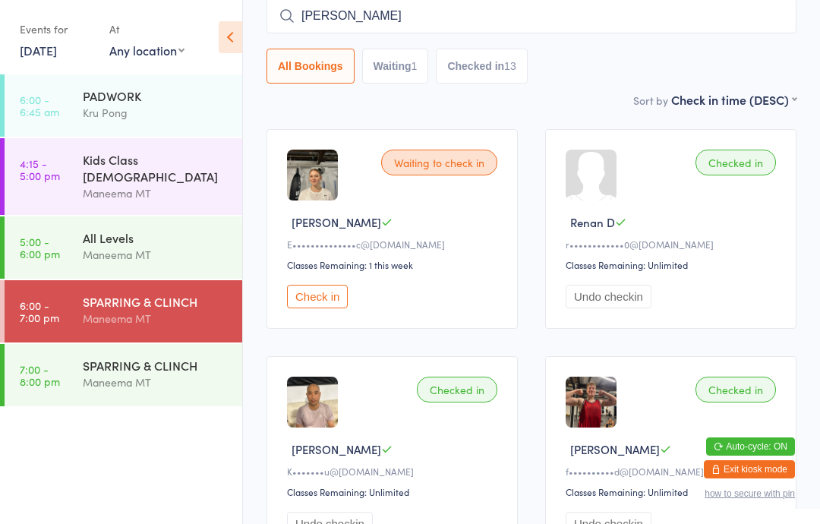
click at [651, 7] on input "[PERSON_NAME]" at bounding box center [532, 15] width 530 height 35
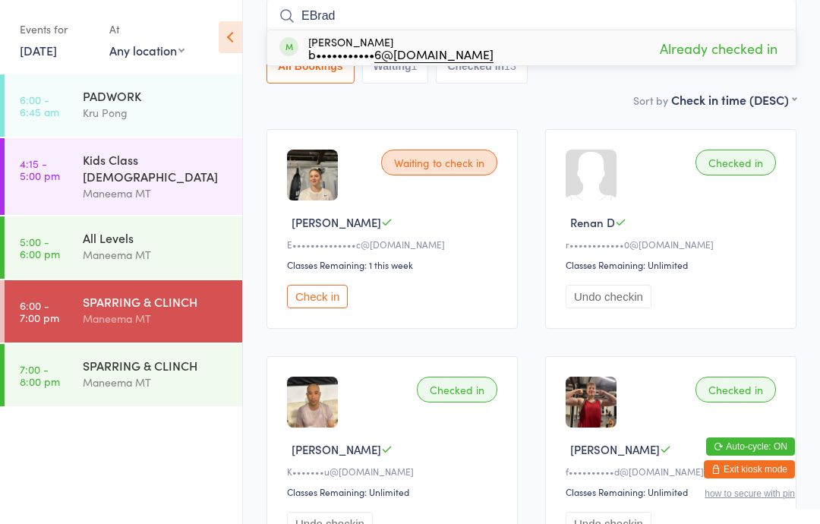
click at [435, 10] on input "EBrad" at bounding box center [532, 15] width 530 height 35
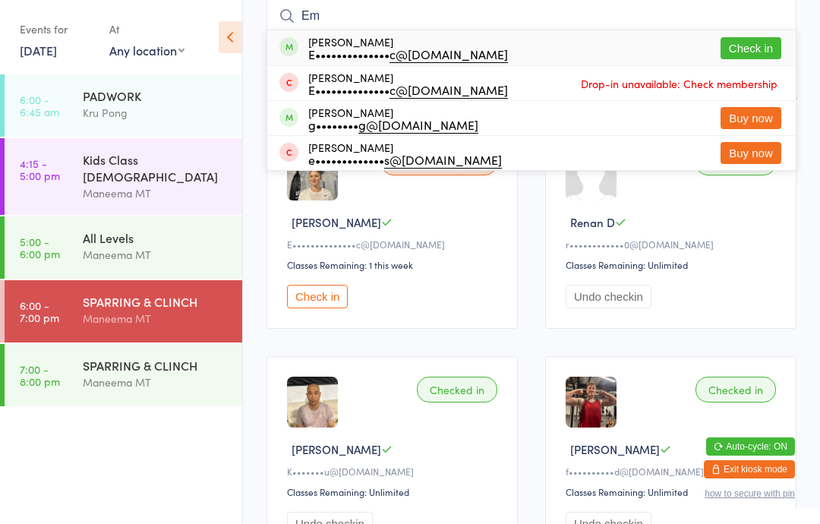
type input "E"
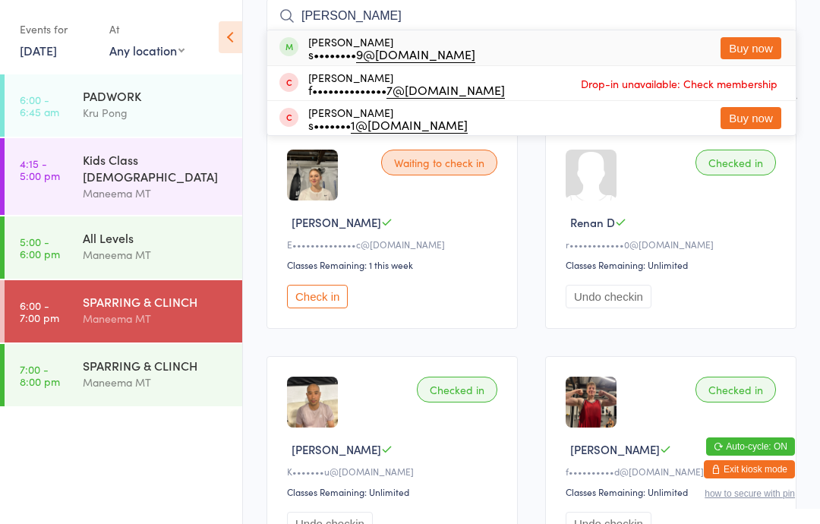
type input "[PERSON_NAME]"
click at [339, 48] on div "s•••••••• 9@[DOMAIN_NAME]" at bounding box center [391, 54] width 167 height 12
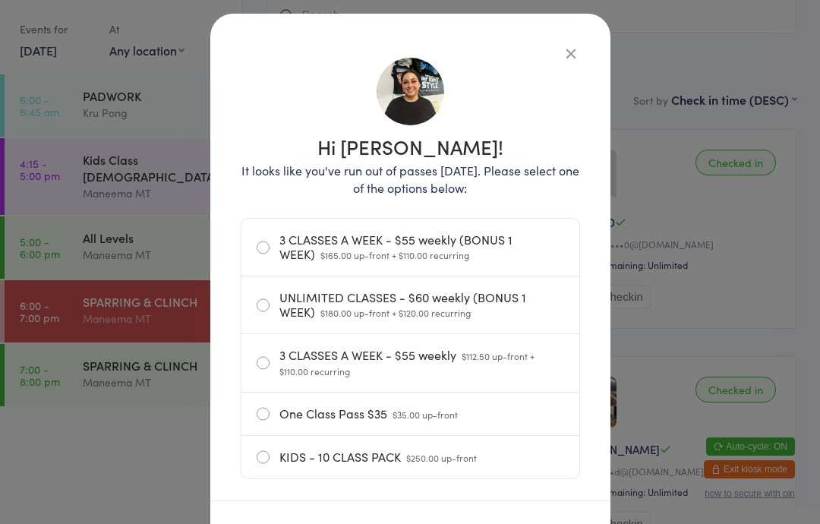
scroll to position [63, 0]
click at [579, 58] on icon "button" at bounding box center [571, 52] width 17 height 17
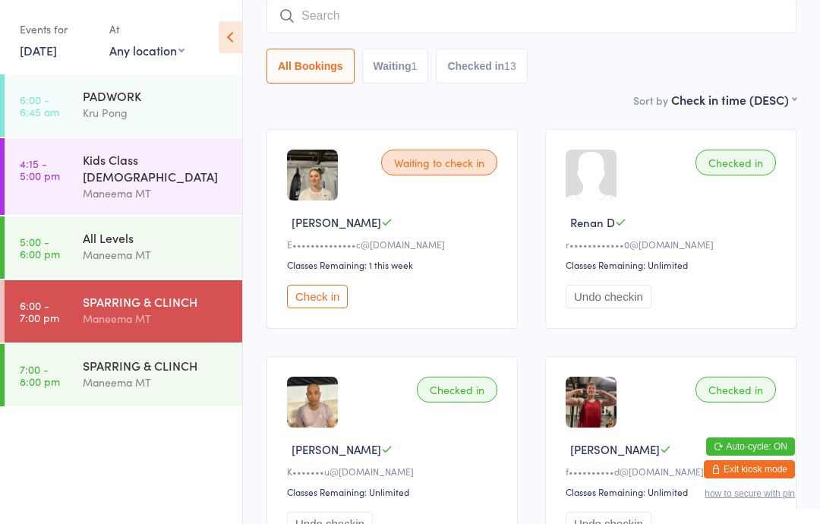
click at [568, 19] on input "search" at bounding box center [532, 15] width 530 height 35
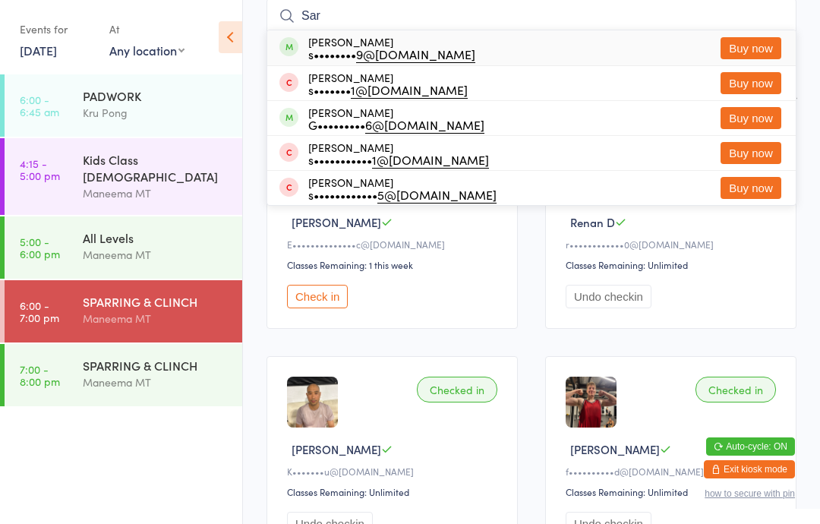
type input "Sar"
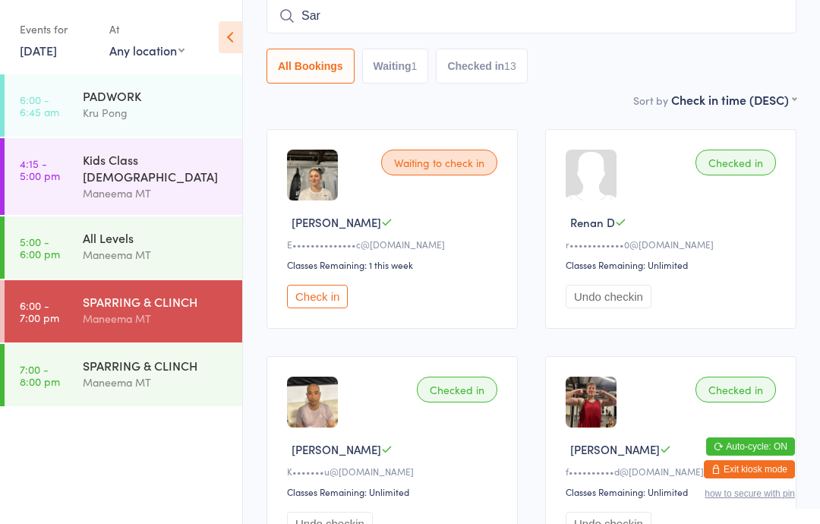
click at [179, 374] on div "Maneema MT" at bounding box center [156, 382] width 147 height 17
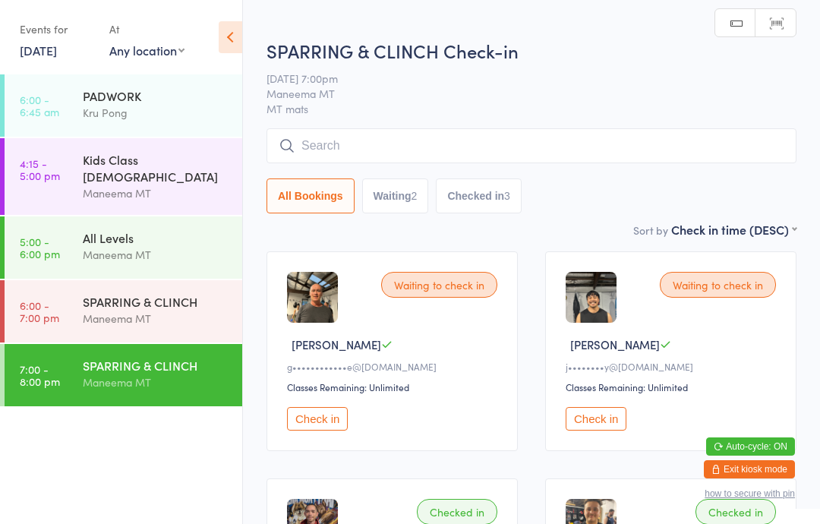
click at [431, 145] on input "search" at bounding box center [532, 145] width 530 height 35
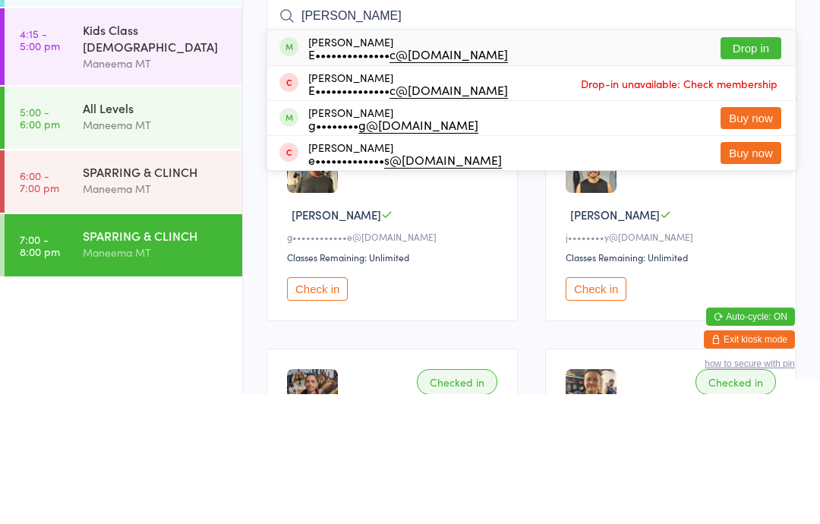
type input "[PERSON_NAME]"
click at [761, 167] on button "Drop in" at bounding box center [751, 178] width 61 height 22
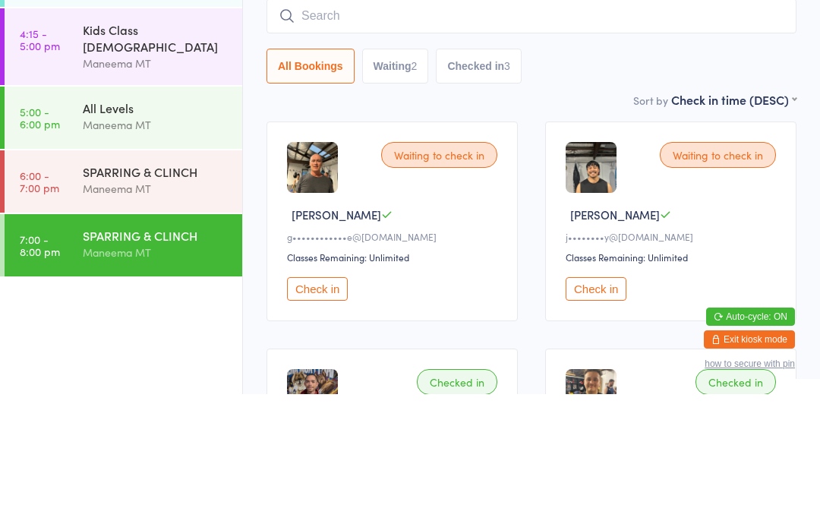
scroll to position [130, 0]
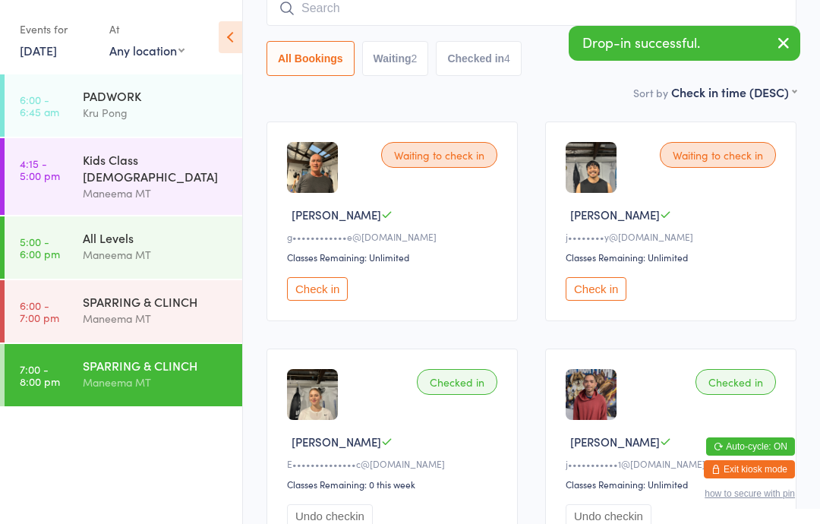
click at [186, 319] on div "SPARRING & [PERSON_NAME] MT" at bounding box center [162, 310] width 159 height 60
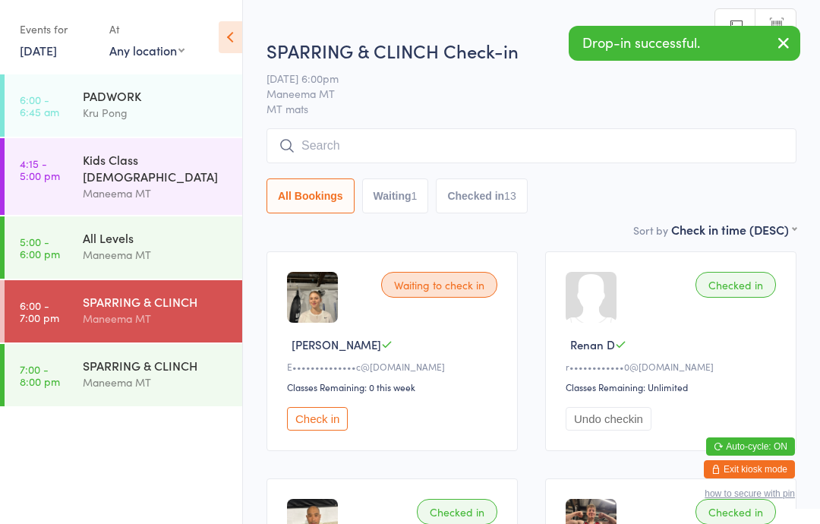
click at [172, 357] on div "SPARRING & CLINCH" at bounding box center [156, 365] width 147 height 17
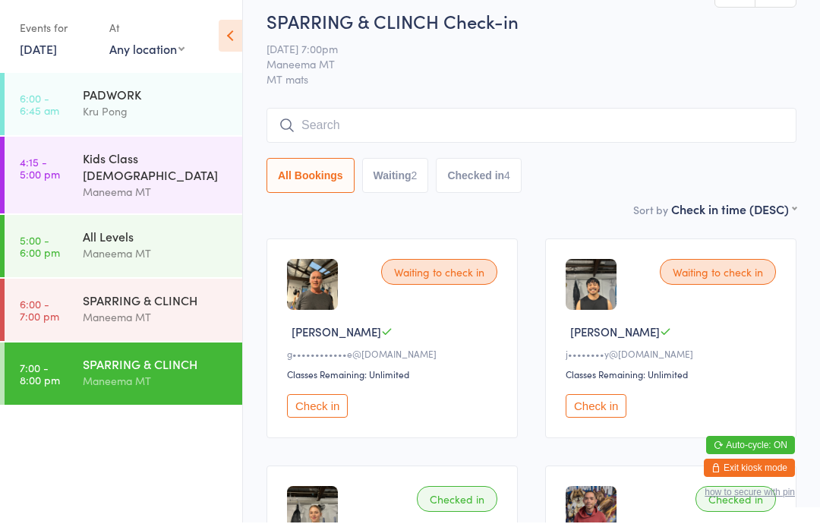
click at [590, 418] on button "Check in" at bounding box center [596, 408] width 61 height 24
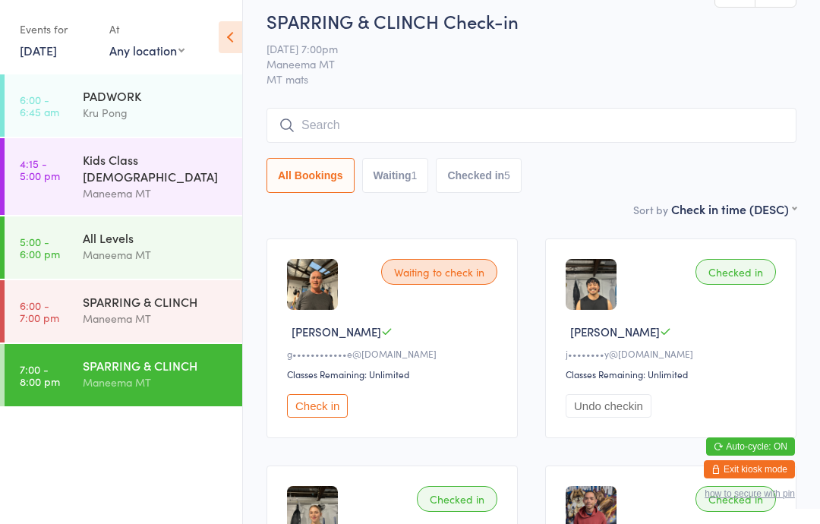
click at [330, 115] on input "search" at bounding box center [532, 125] width 530 height 35
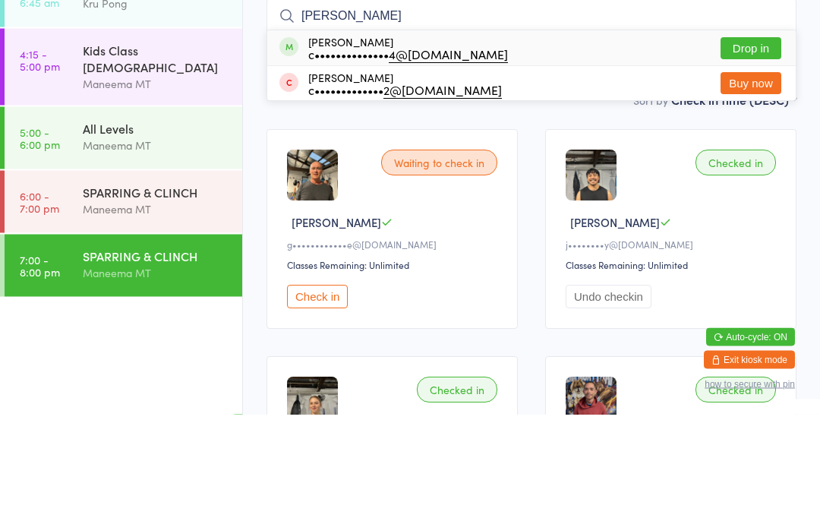
type input "[PERSON_NAME]"
click at [751, 147] on button "Drop in" at bounding box center [751, 158] width 61 height 22
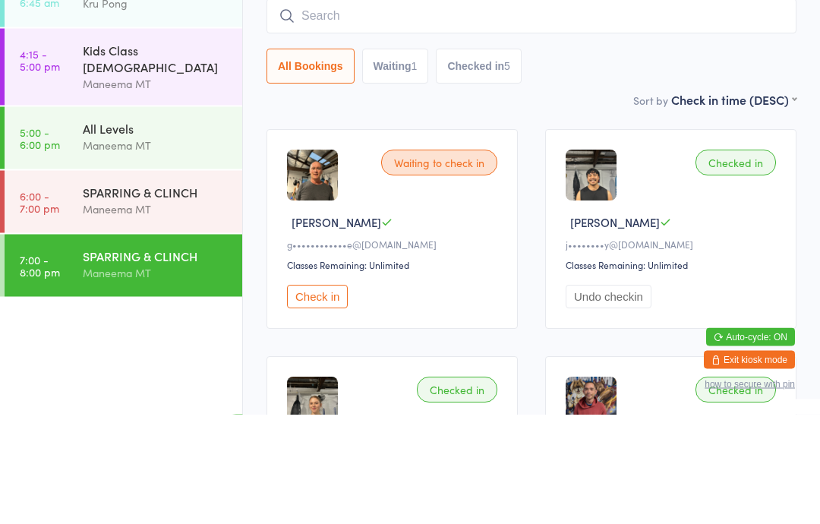
scroll to position [122, 0]
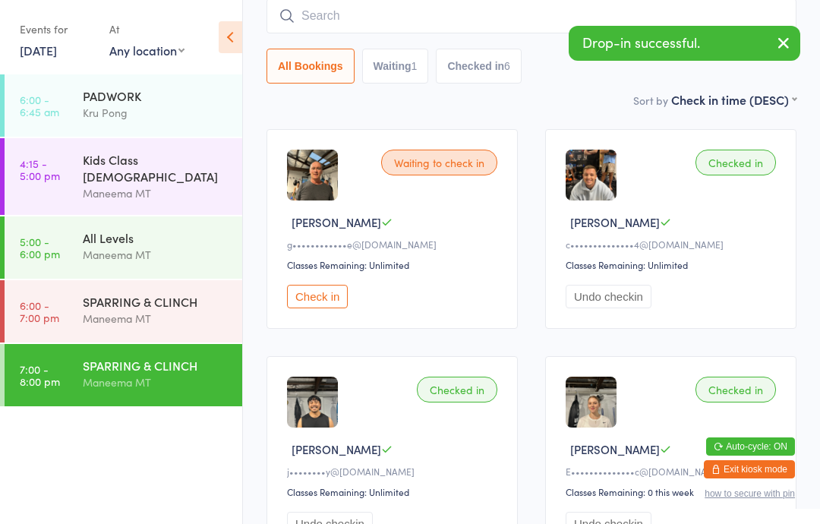
click at [316, 297] on button "Check in" at bounding box center [317, 297] width 61 height 24
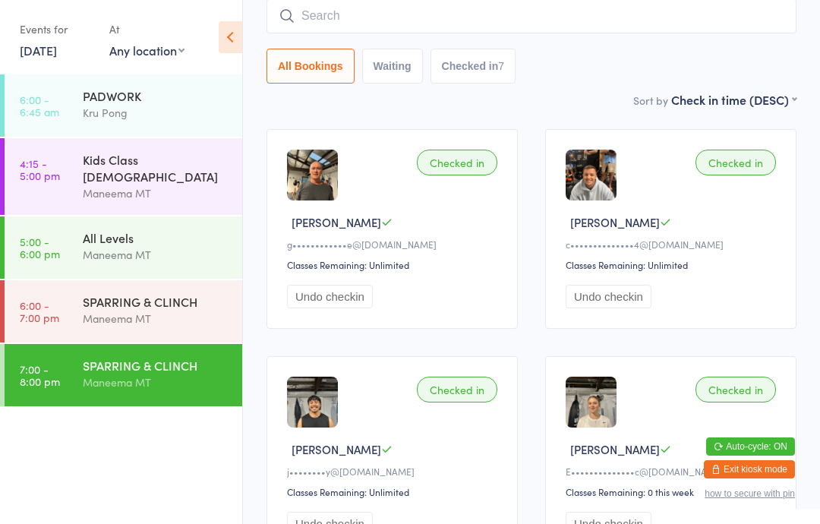
click at [163, 360] on div "SPARRING & CLINCH" at bounding box center [156, 365] width 147 height 17
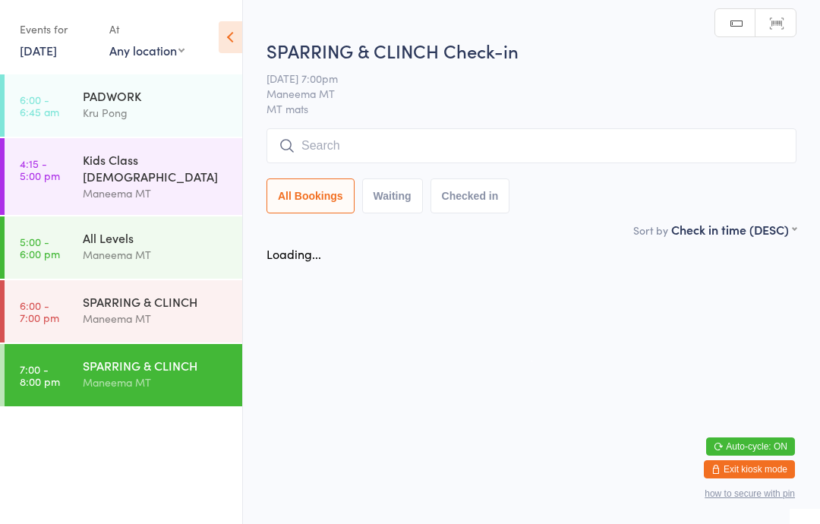
scroll to position [0, 0]
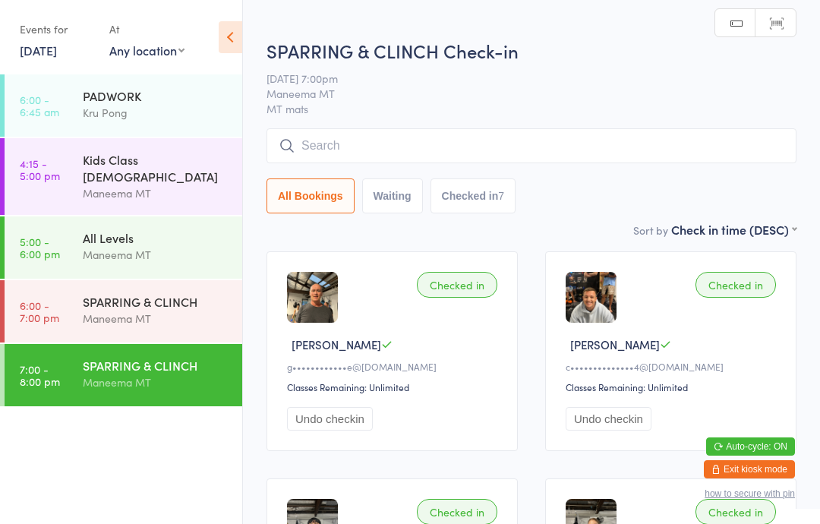
click at [710, 137] on input "search" at bounding box center [532, 145] width 530 height 35
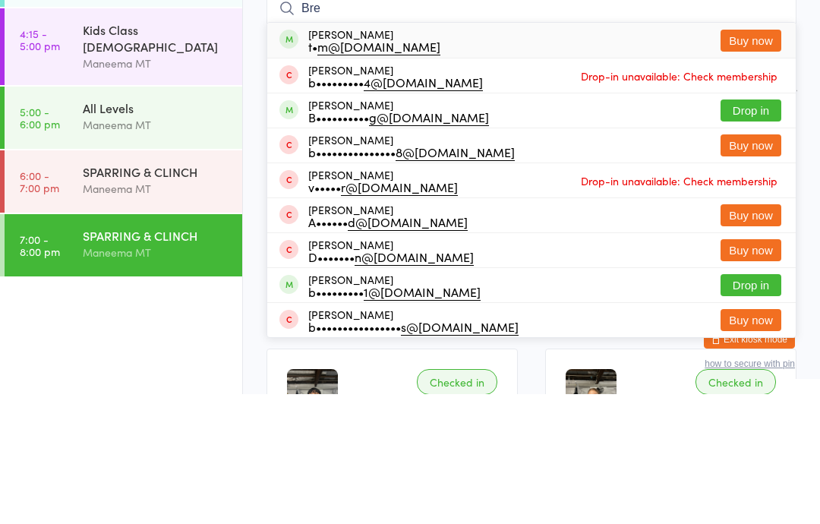
type input "Bre"
click at [761, 229] on button "Drop in" at bounding box center [751, 240] width 61 height 22
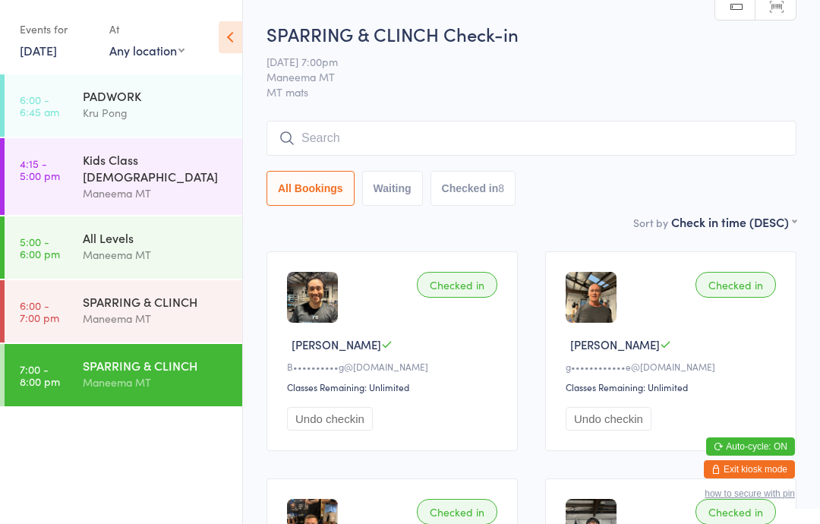
click at [418, 128] on input "search" at bounding box center [532, 138] width 530 height 35
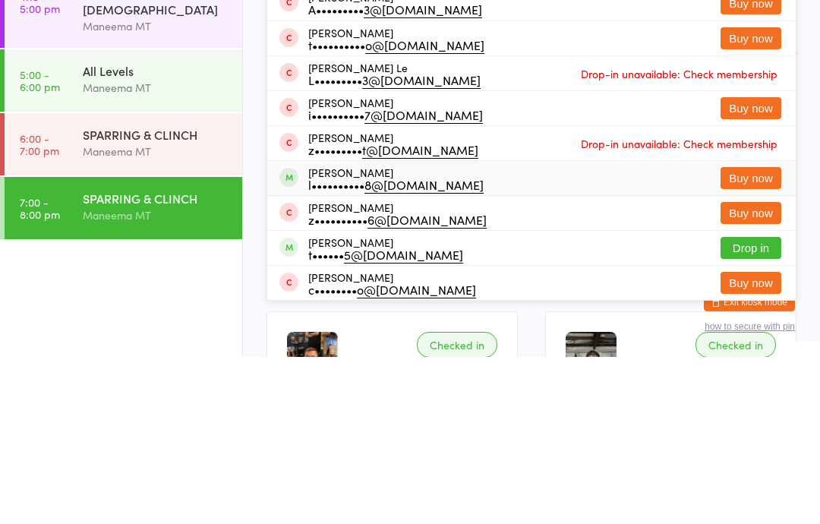
type input "Le"
click at [364, 328] on div "[PERSON_NAME] l•••••••••• 8@[DOMAIN_NAME] Buy now" at bounding box center [531, 345] width 529 height 34
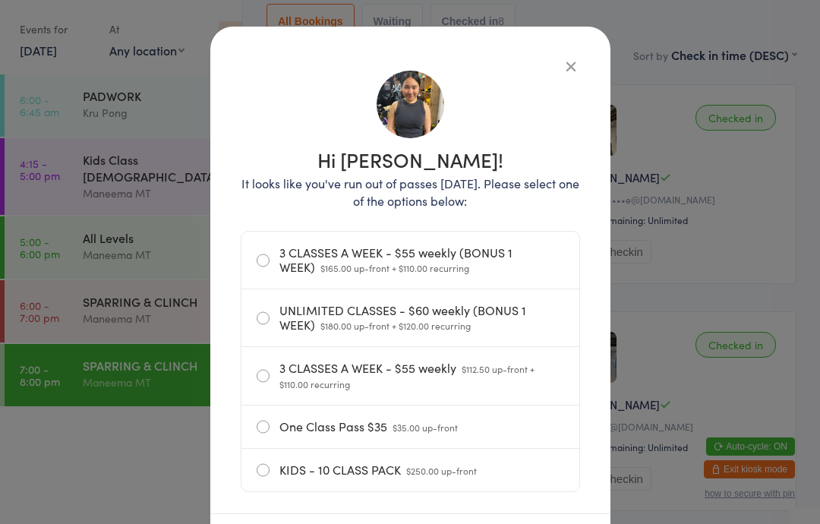
scroll to position [57, 0]
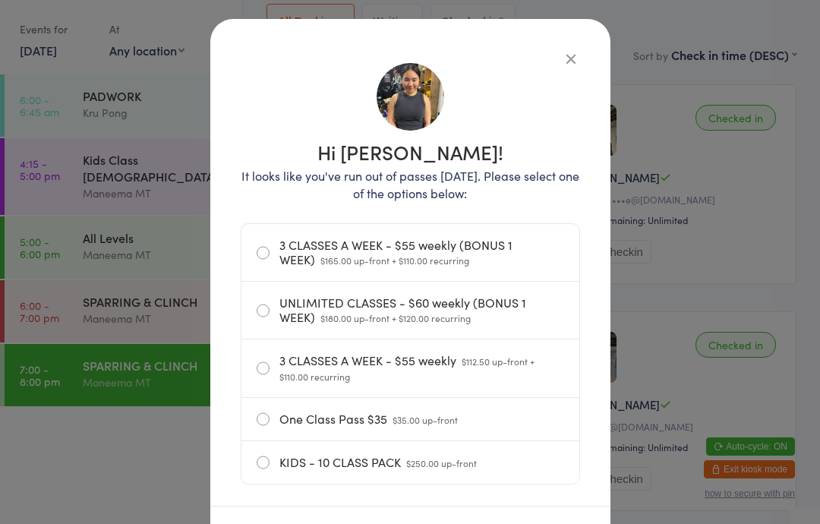
click at [569, 50] on icon "button" at bounding box center [571, 58] width 17 height 17
